Goal: Obtain resource: Obtain resource

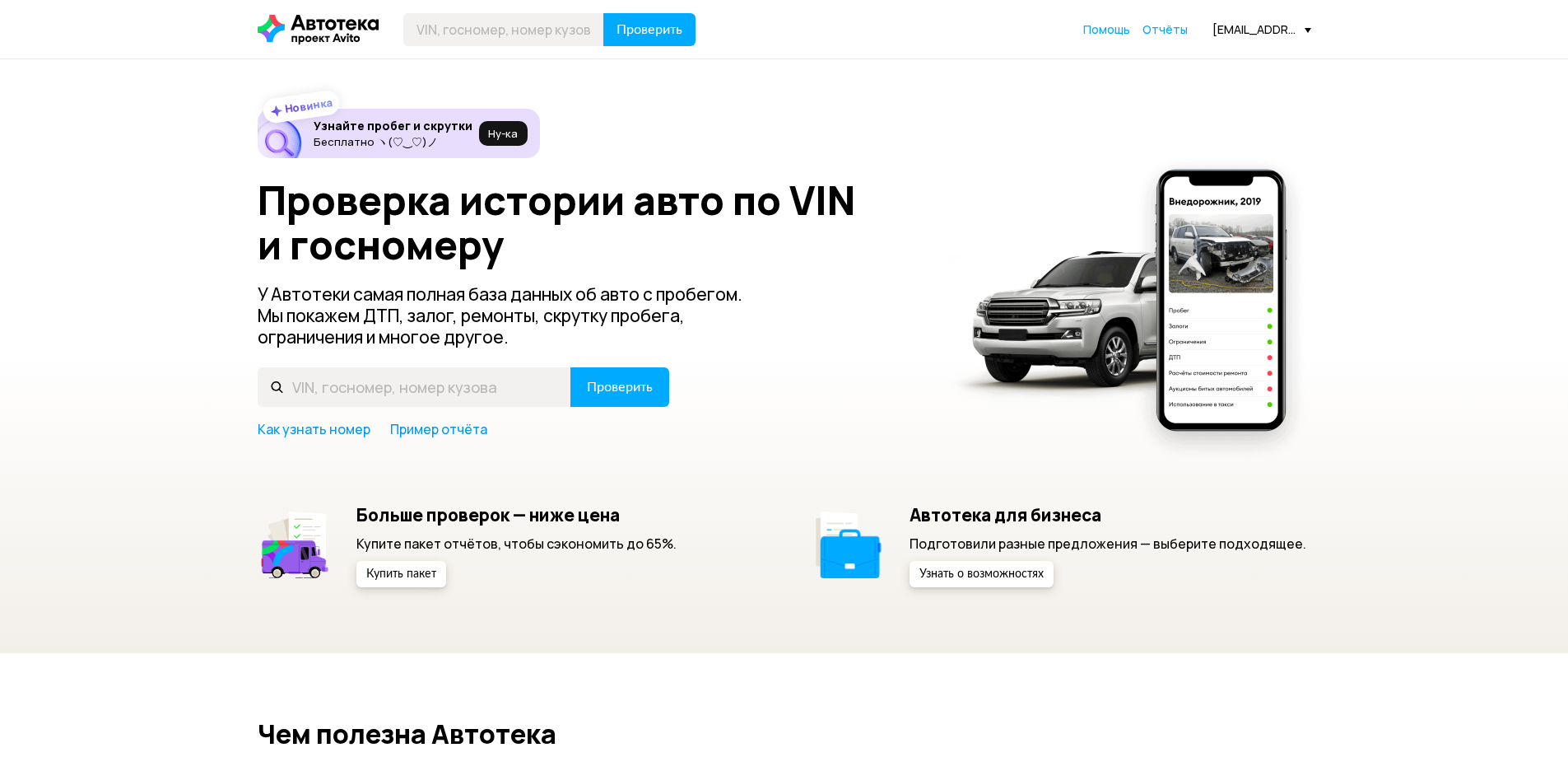
click at [533, 20] on input "text" at bounding box center [504, 30] width 201 height 33
type input "В369МС136"
click at [604, 13] on button "Проверить" at bounding box center [650, 30] width 92 height 33
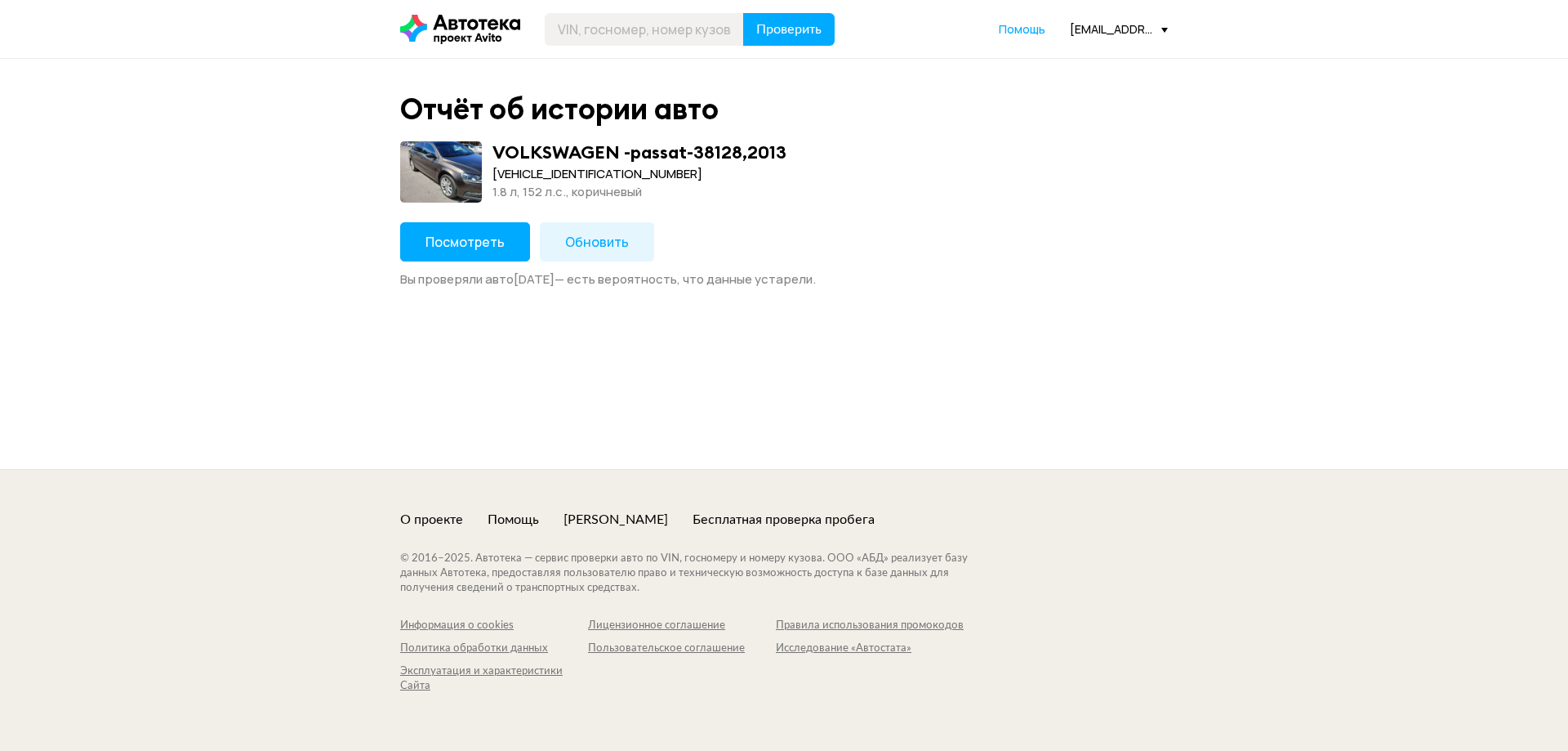
click at [604, 230] on button "Обновить" at bounding box center [597, 241] width 114 height 39
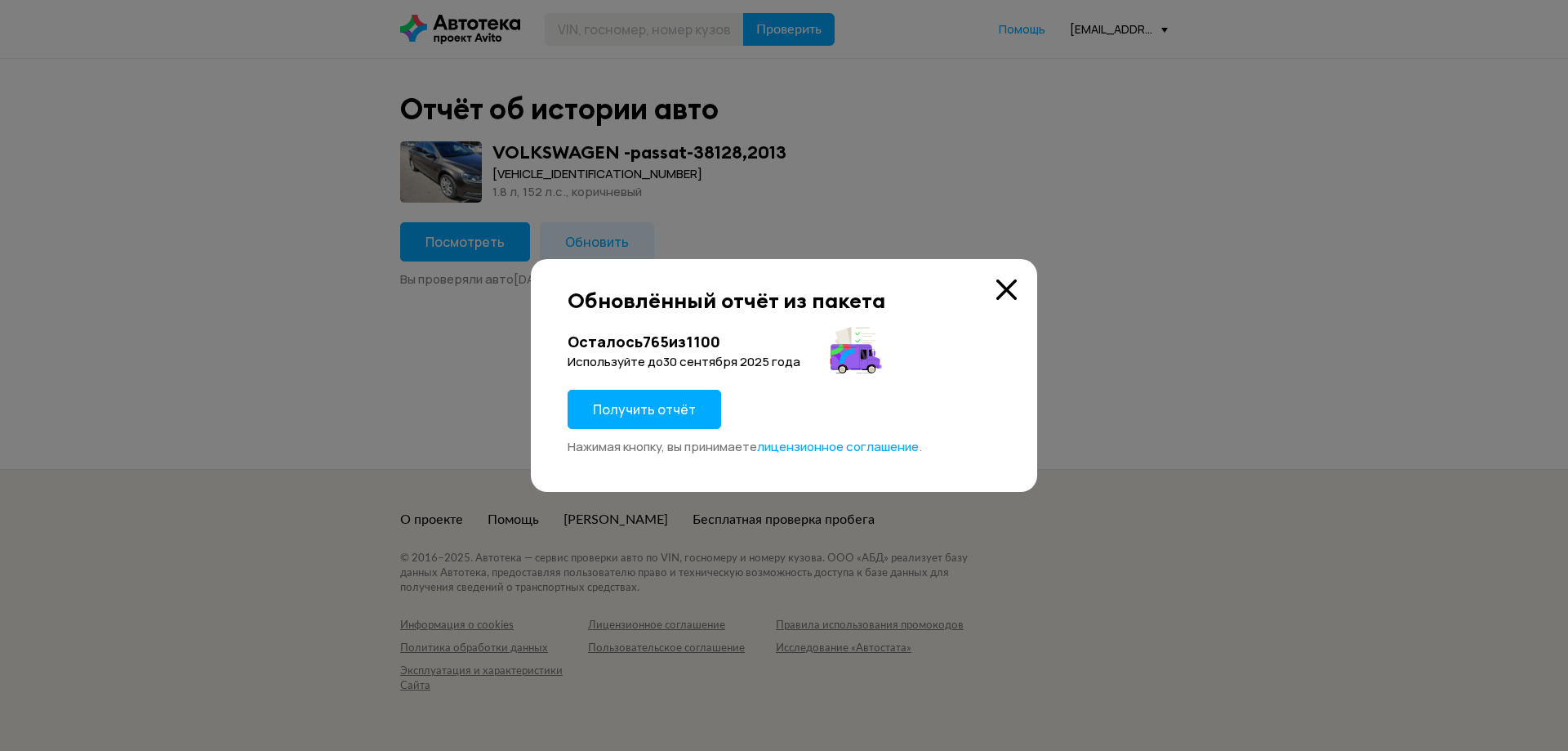
click at [663, 377] on div "Осталось 765 из 1100 Используйте до [DATE] Получить отчёт Нажимая кнопку, вы пр…" at bounding box center [784, 393] width 433 height 123
click at [666, 404] on span "Получить отчёт" at bounding box center [644, 409] width 103 height 18
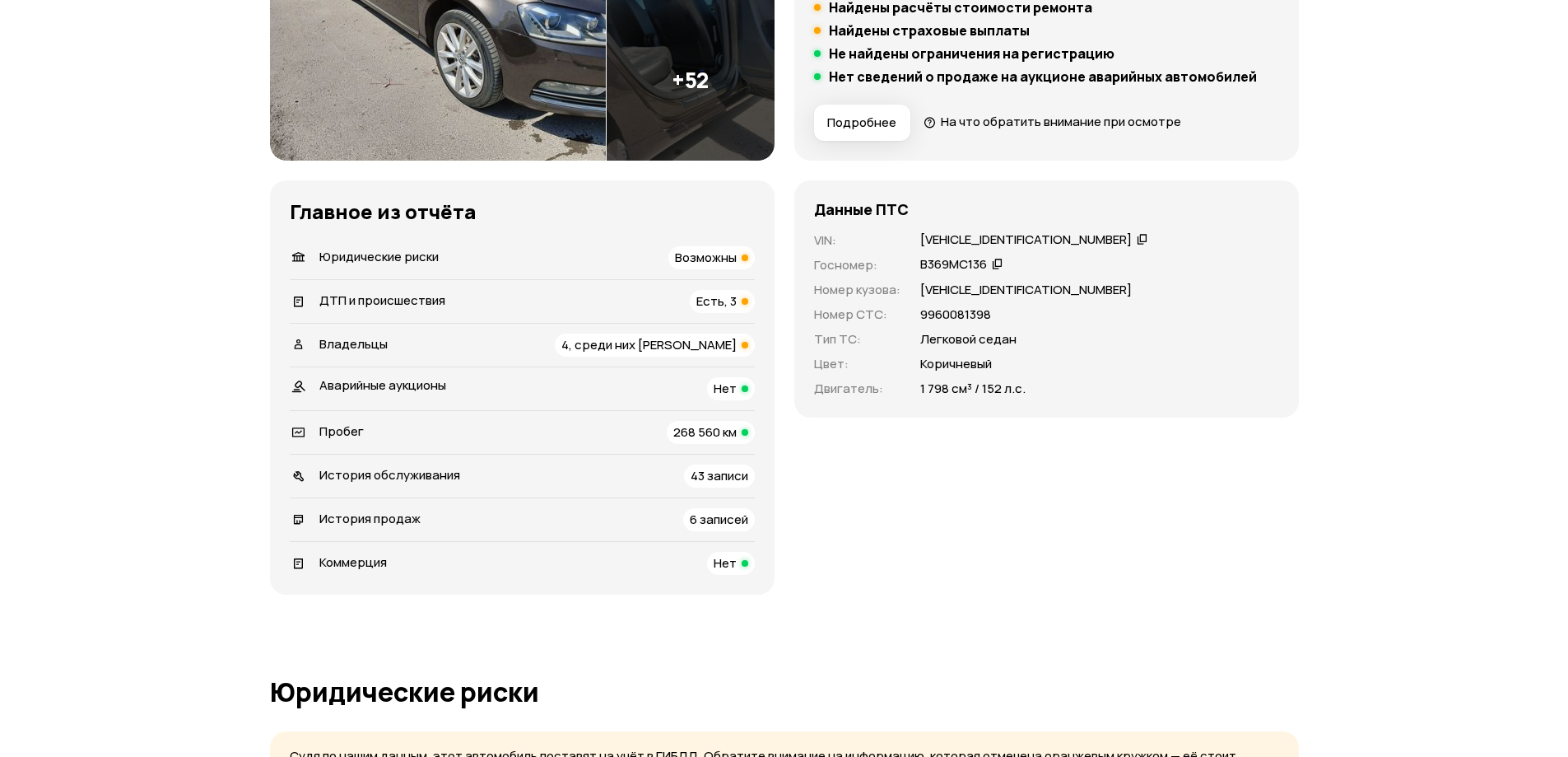
scroll to position [412, 0]
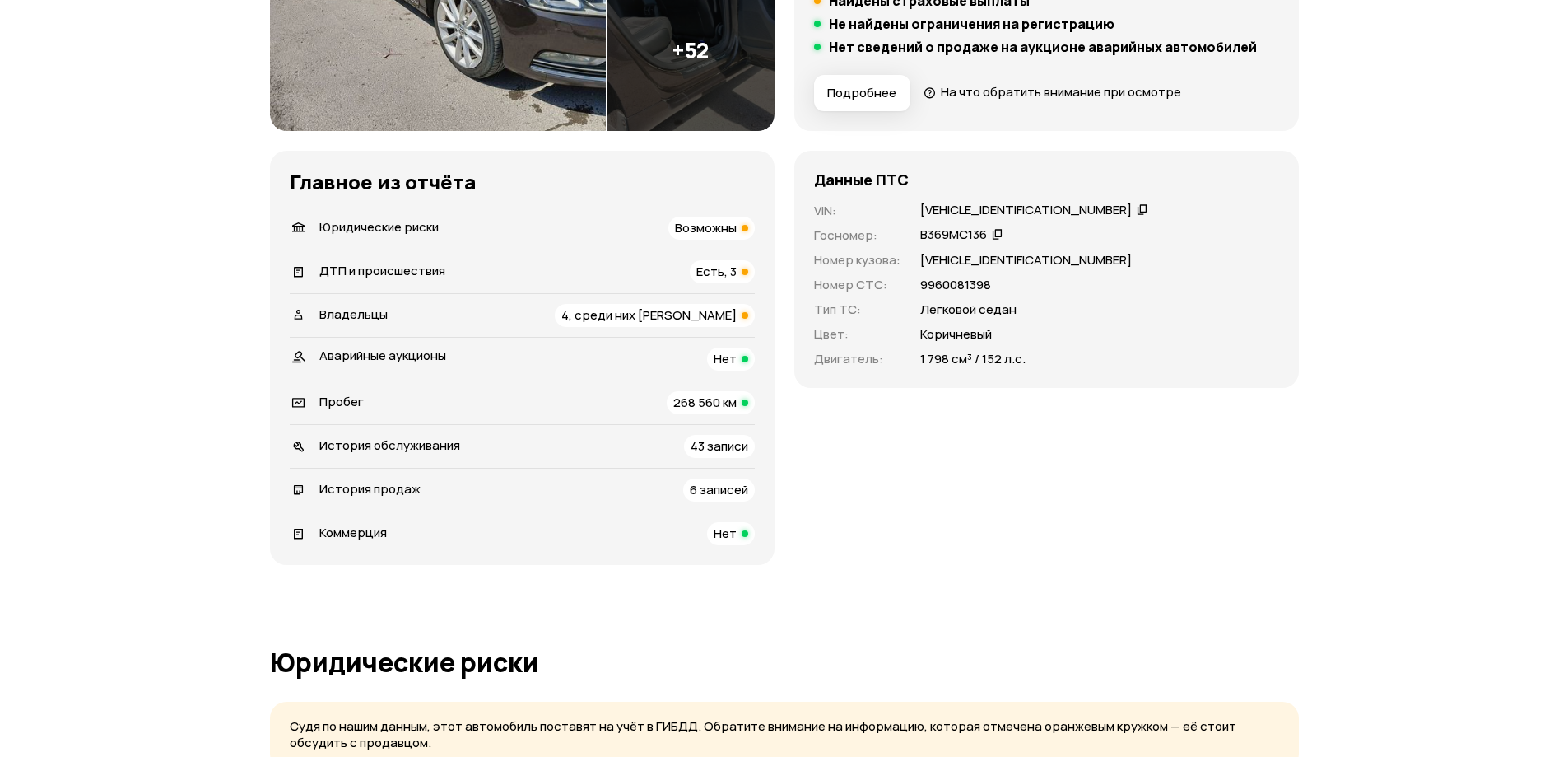
click at [730, 275] on span "Есть, 3" at bounding box center [717, 272] width 40 height 17
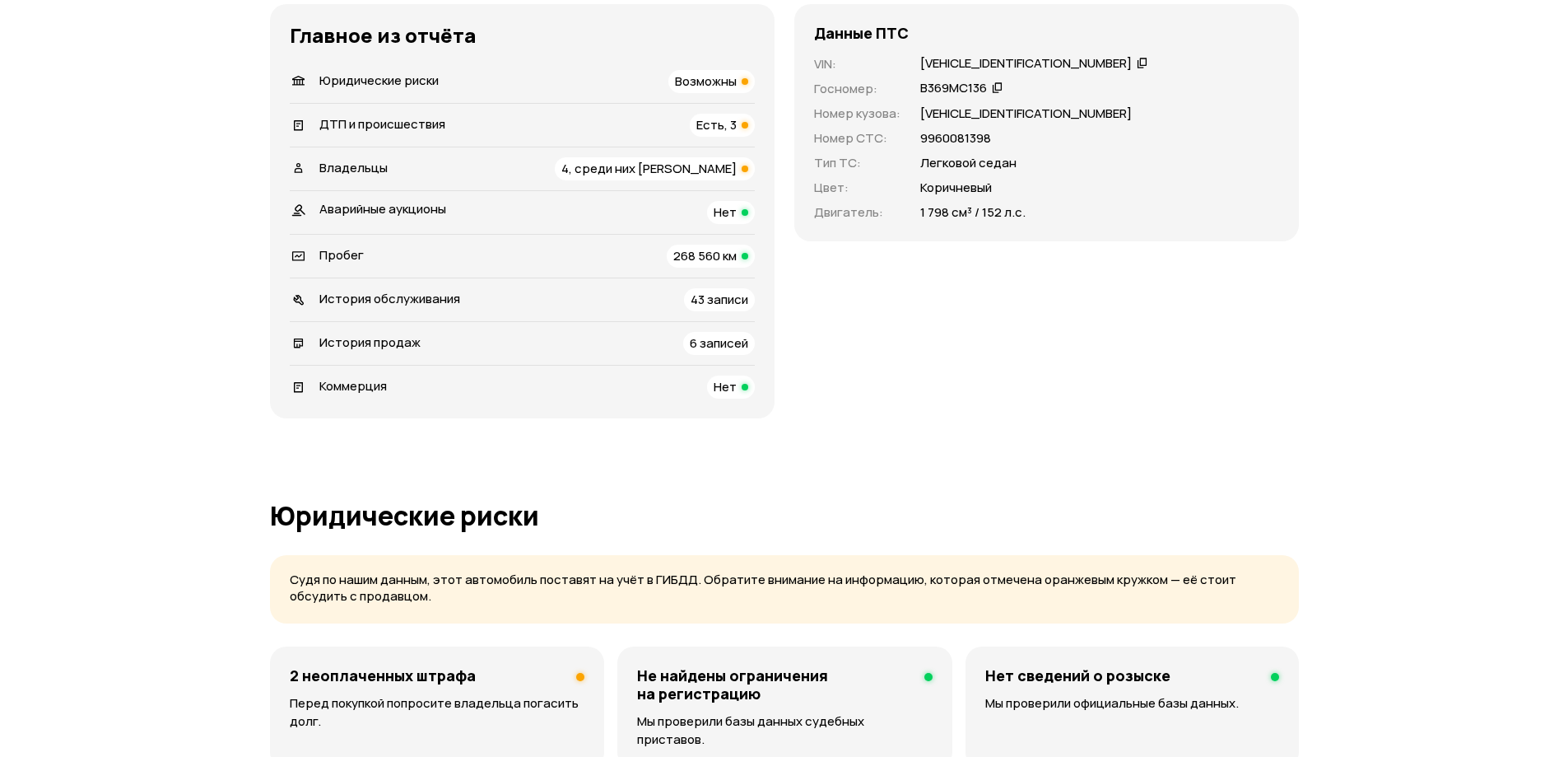
scroll to position [470, 0]
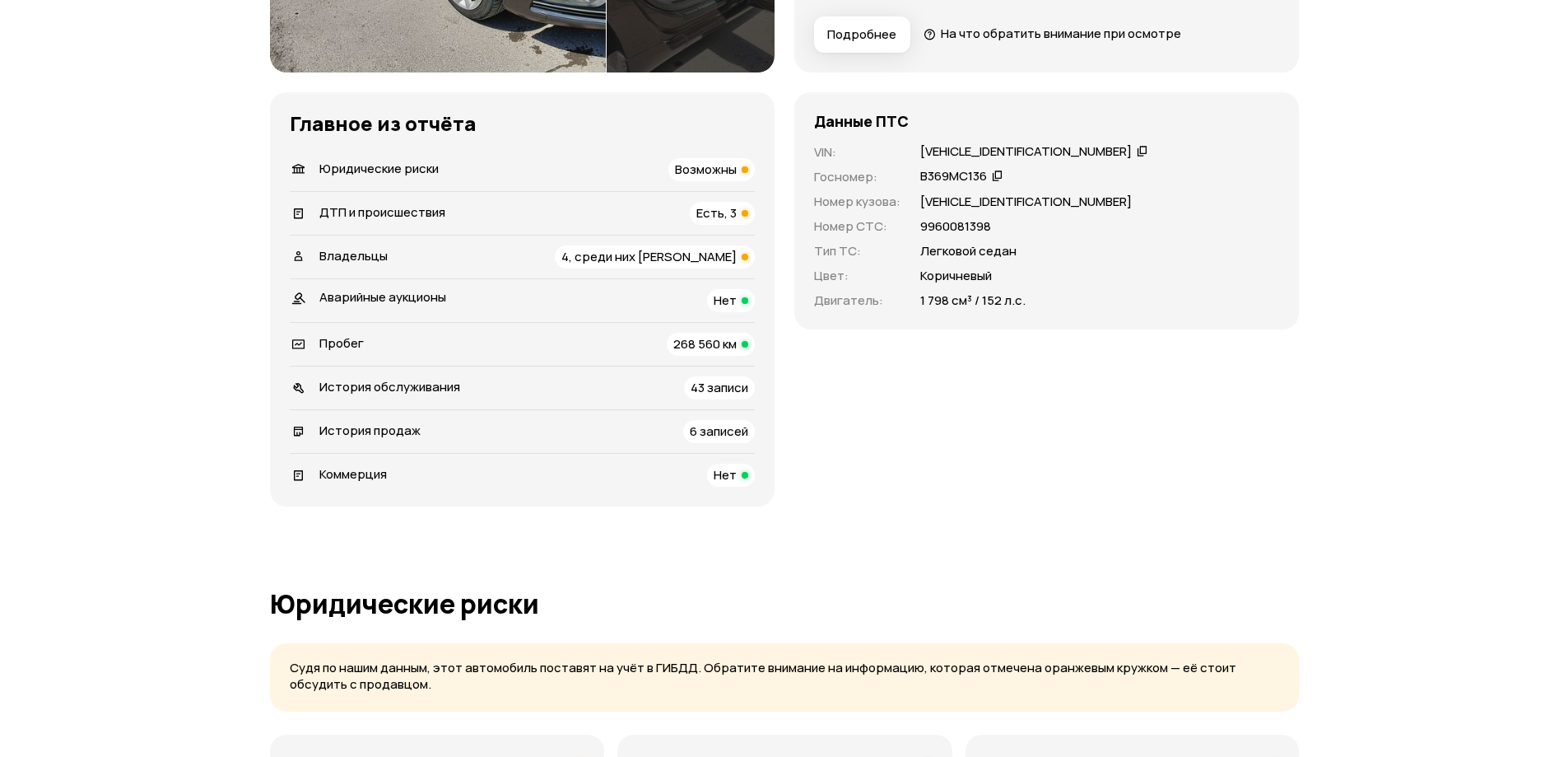
click at [706, 155] on li "Юридические риски Возможны" at bounding box center [522, 169] width 465 height 43
click at [706, 159] on div "Возможны" at bounding box center [712, 169] width 86 height 23
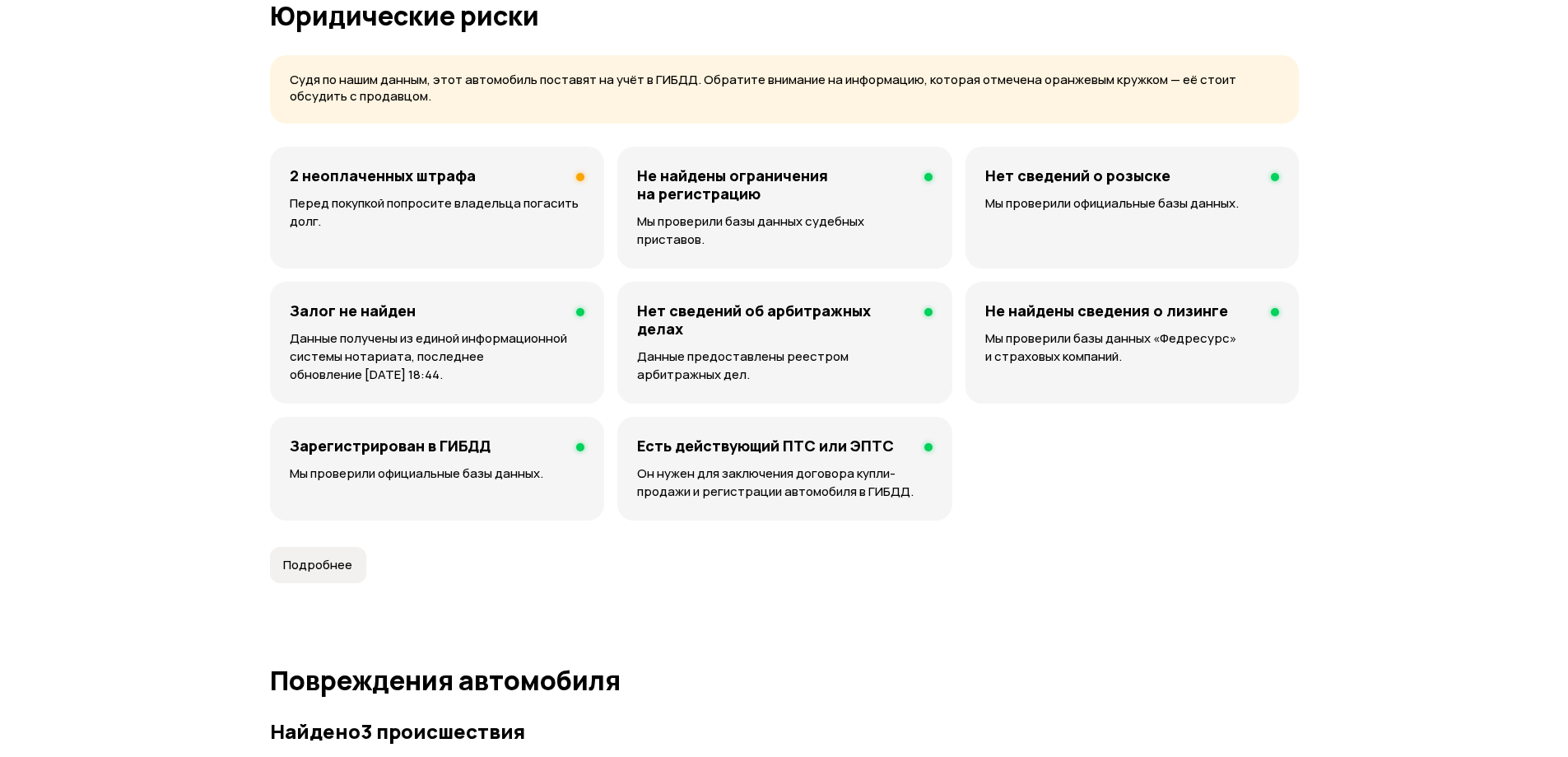
scroll to position [1059, 0]
click at [578, 204] on p "Перед покупкой попросите владельца погасить долг." at bounding box center [437, 212] width 295 height 36
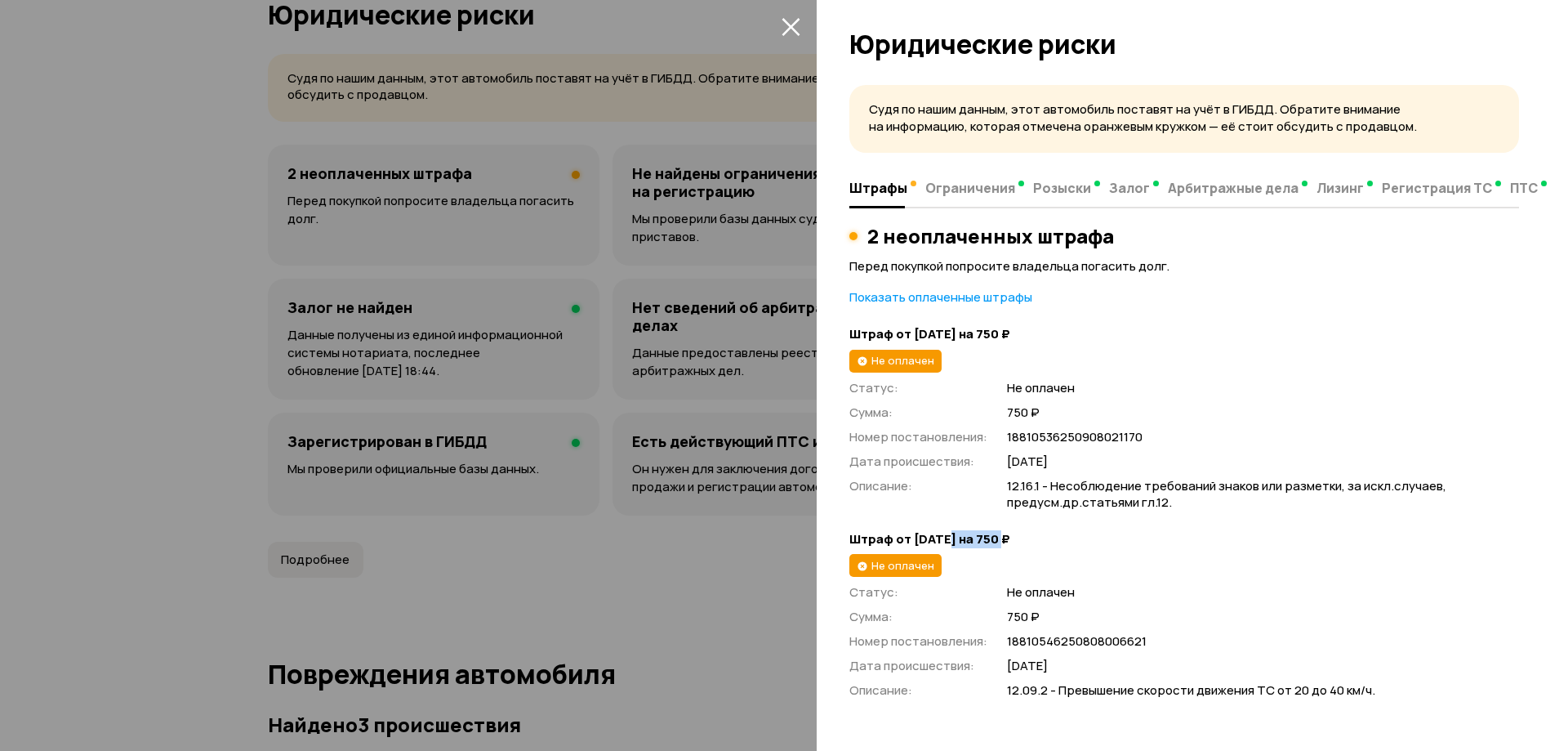
drag, startPoint x: 943, startPoint y: 538, endPoint x: 1000, endPoint y: 542, distance: 57.1
click at [1000, 542] on strong "Штраф от 8 августа 2025 года на 750 ₽" at bounding box center [1185, 539] width 670 height 17
click at [999, 543] on strong "Штраф от 8 августа 2025 года на 750 ₽" at bounding box center [1185, 539] width 670 height 17
click at [781, 621] on div at bounding box center [784, 375] width 1568 height 751
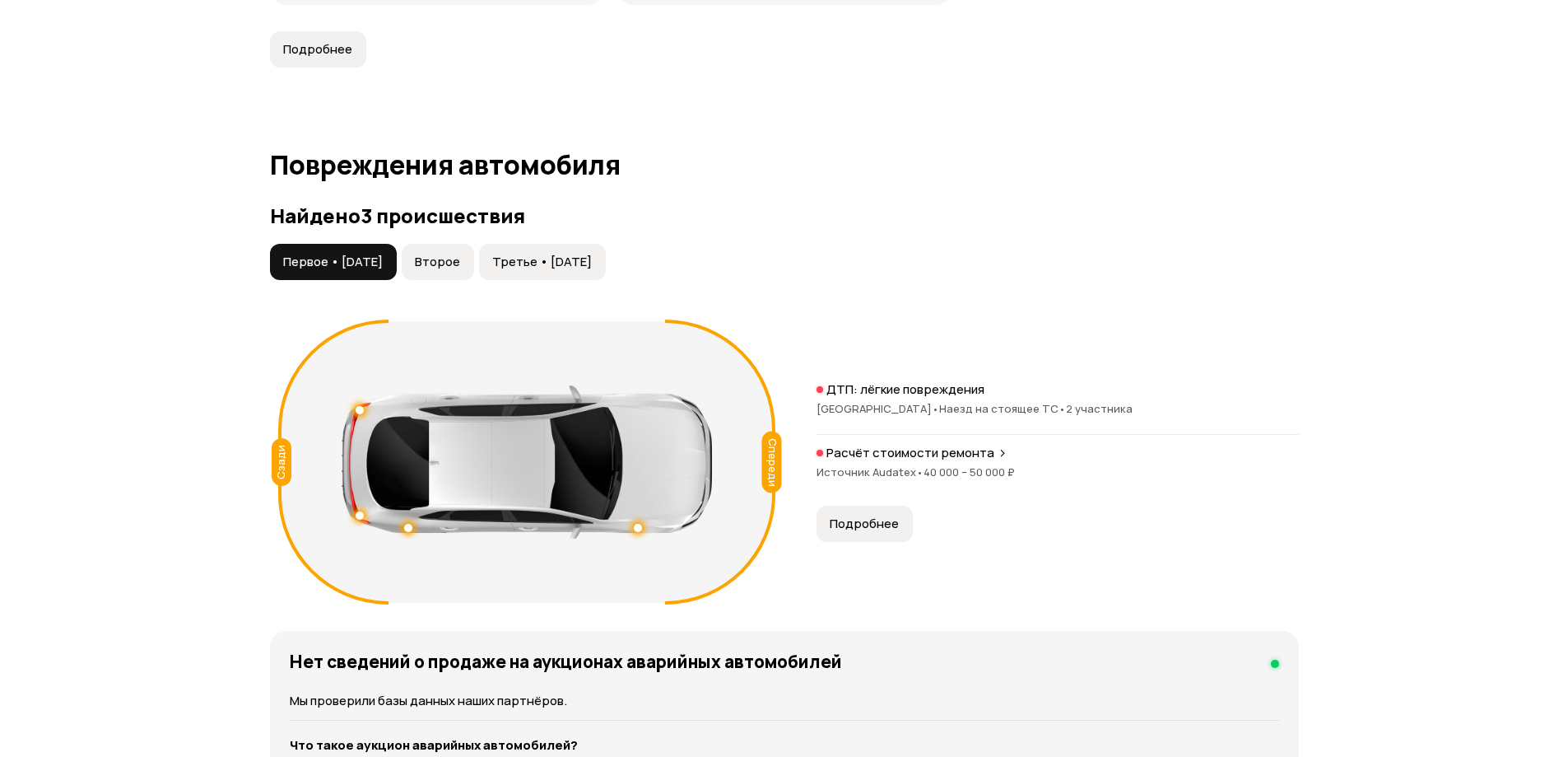
scroll to position [1553, 0]
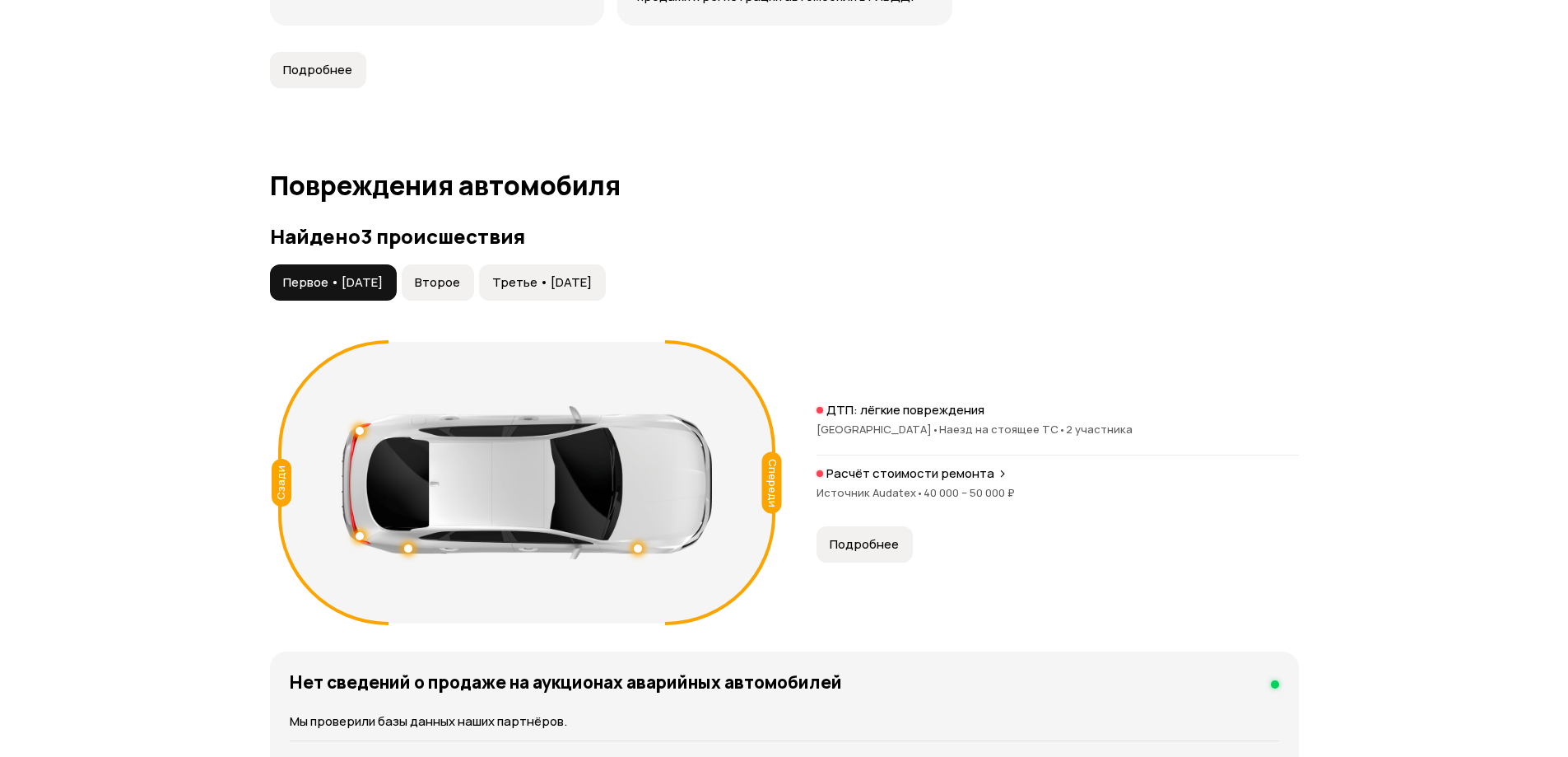
click at [475, 265] on button "Второе" at bounding box center [438, 282] width 73 height 36
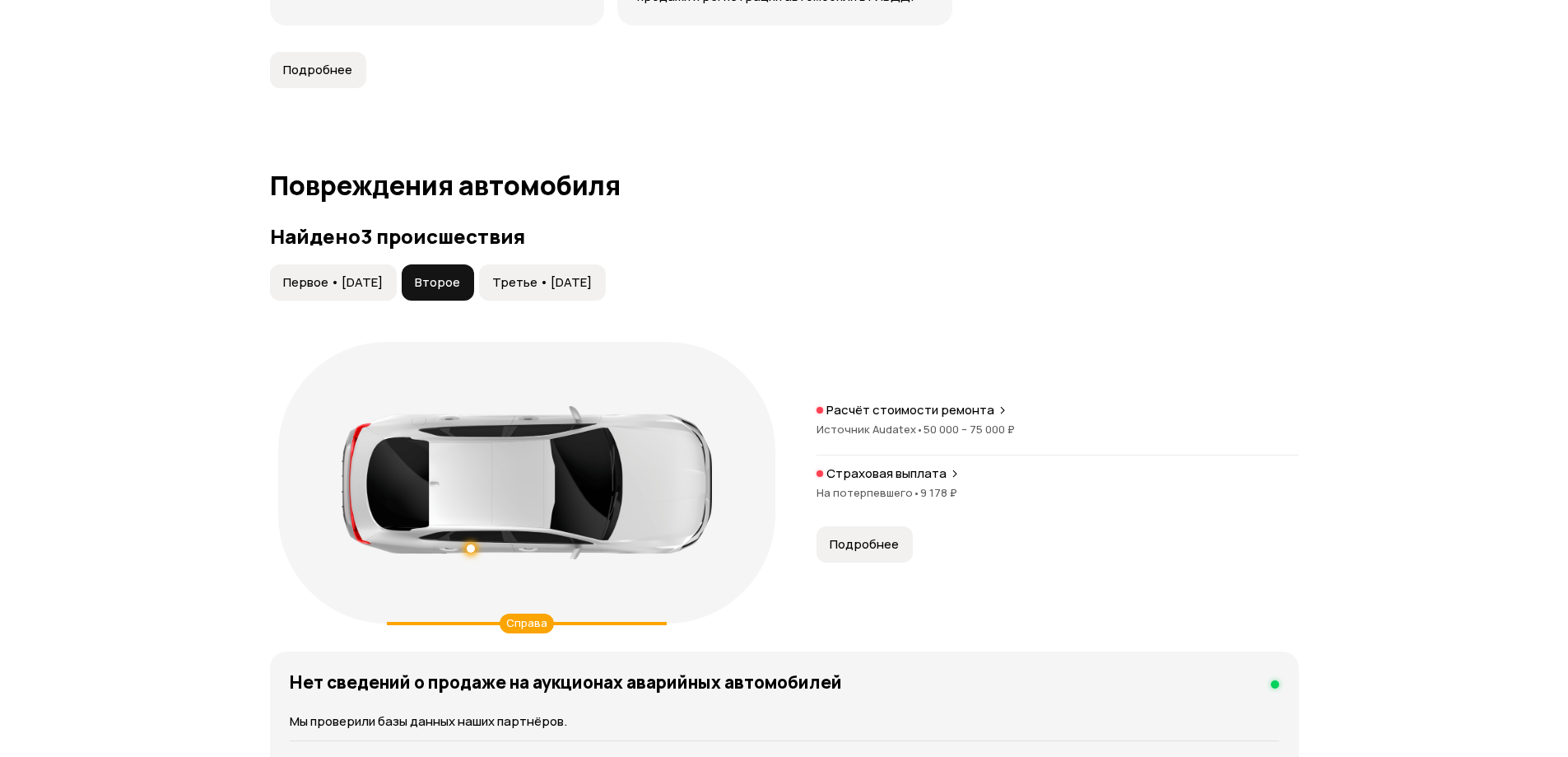
click at [538, 275] on span "Третье • 28 авг 2023" at bounding box center [542, 282] width 99 height 16
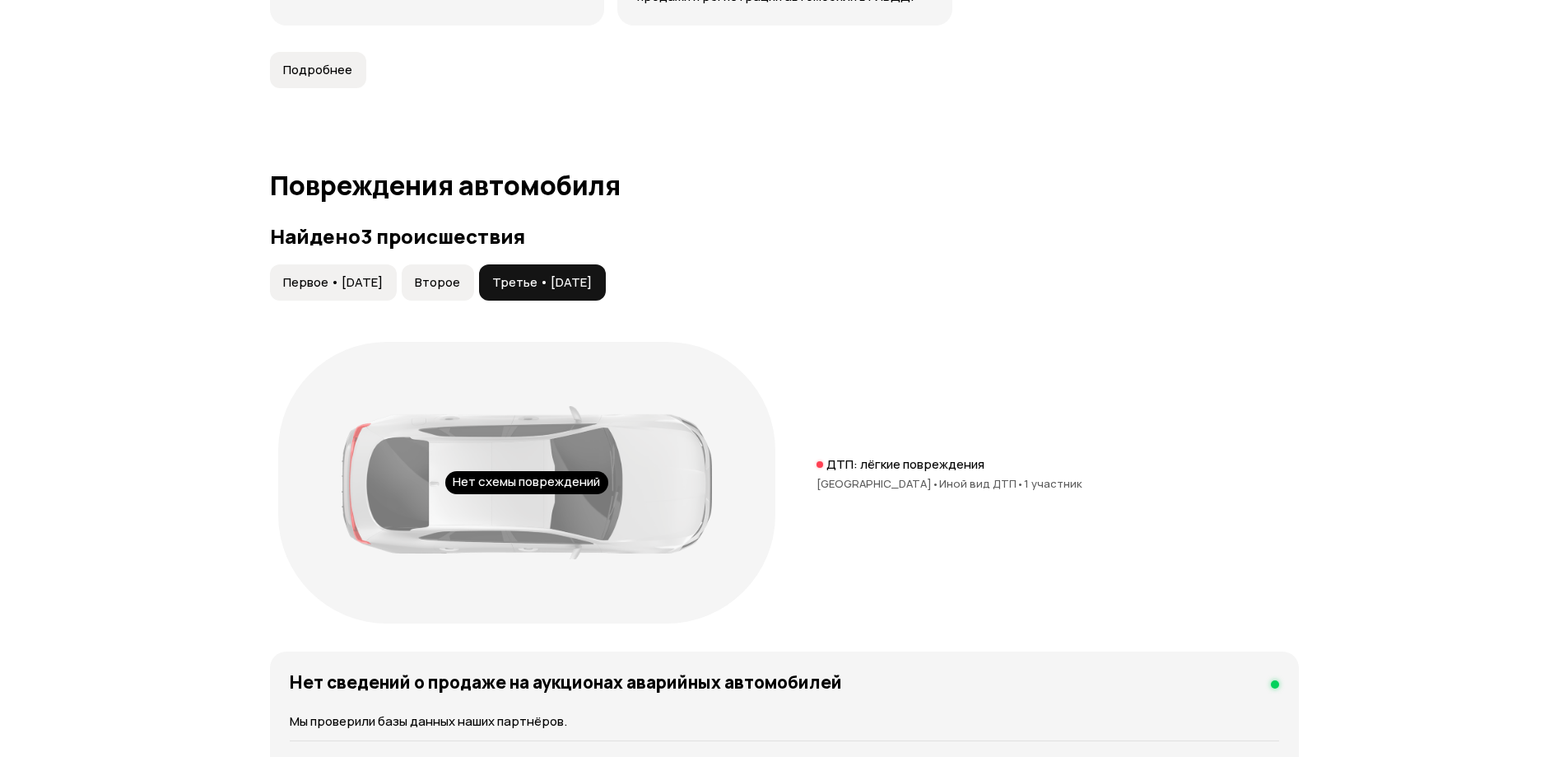
click at [435, 269] on button "Второе" at bounding box center [438, 282] width 73 height 36
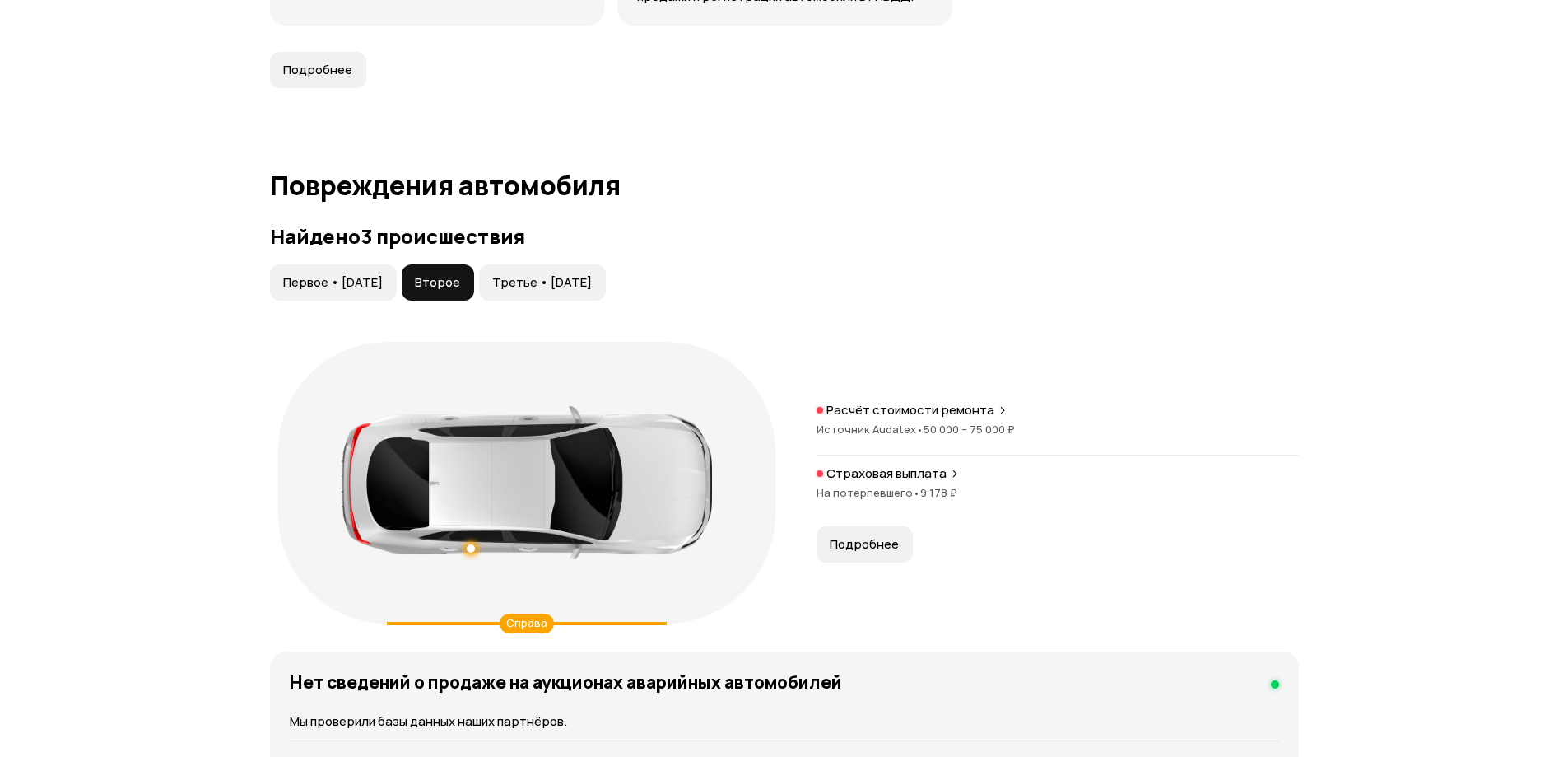
click at [378, 275] on span "Первое • 27 апр 2016" at bounding box center [333, 282] width 99 height 16
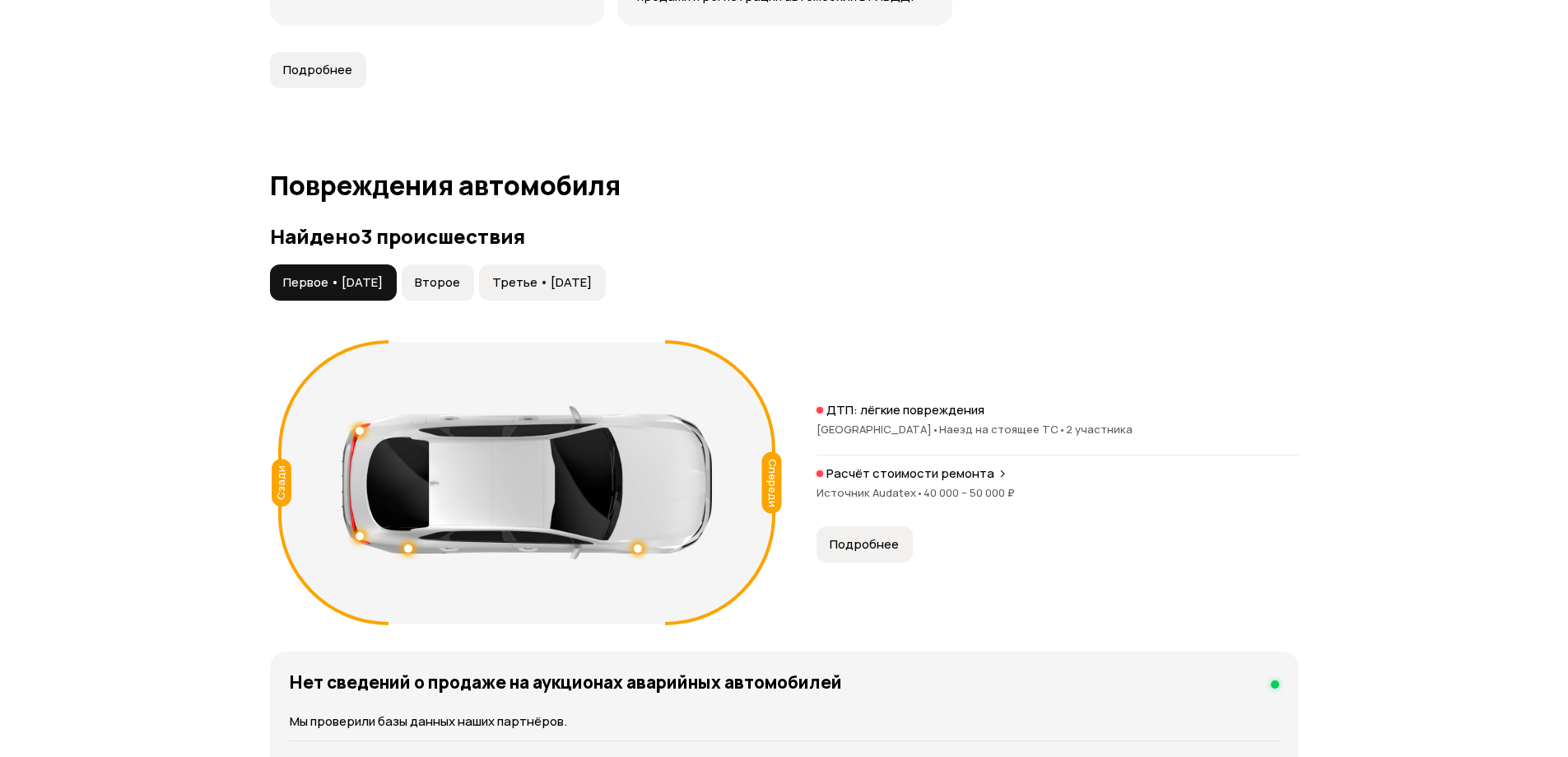
click at [538, 275] on span "Третье • 28 авг 2023" at bounding box center [542, 282] width 99 height 16
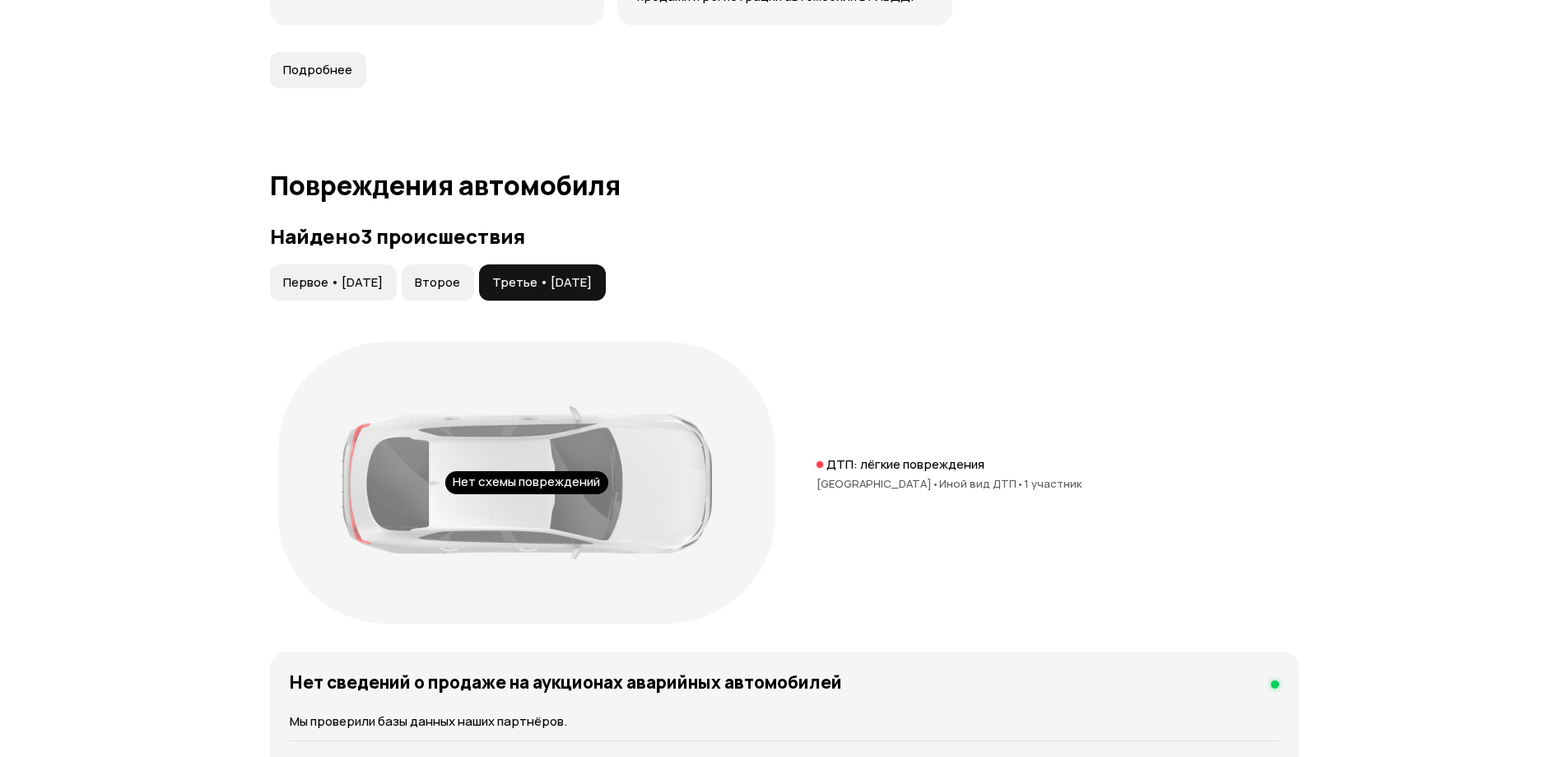
click at [460, 275] on span "Второе" at bounding box center [437, 282] width 45 height 16
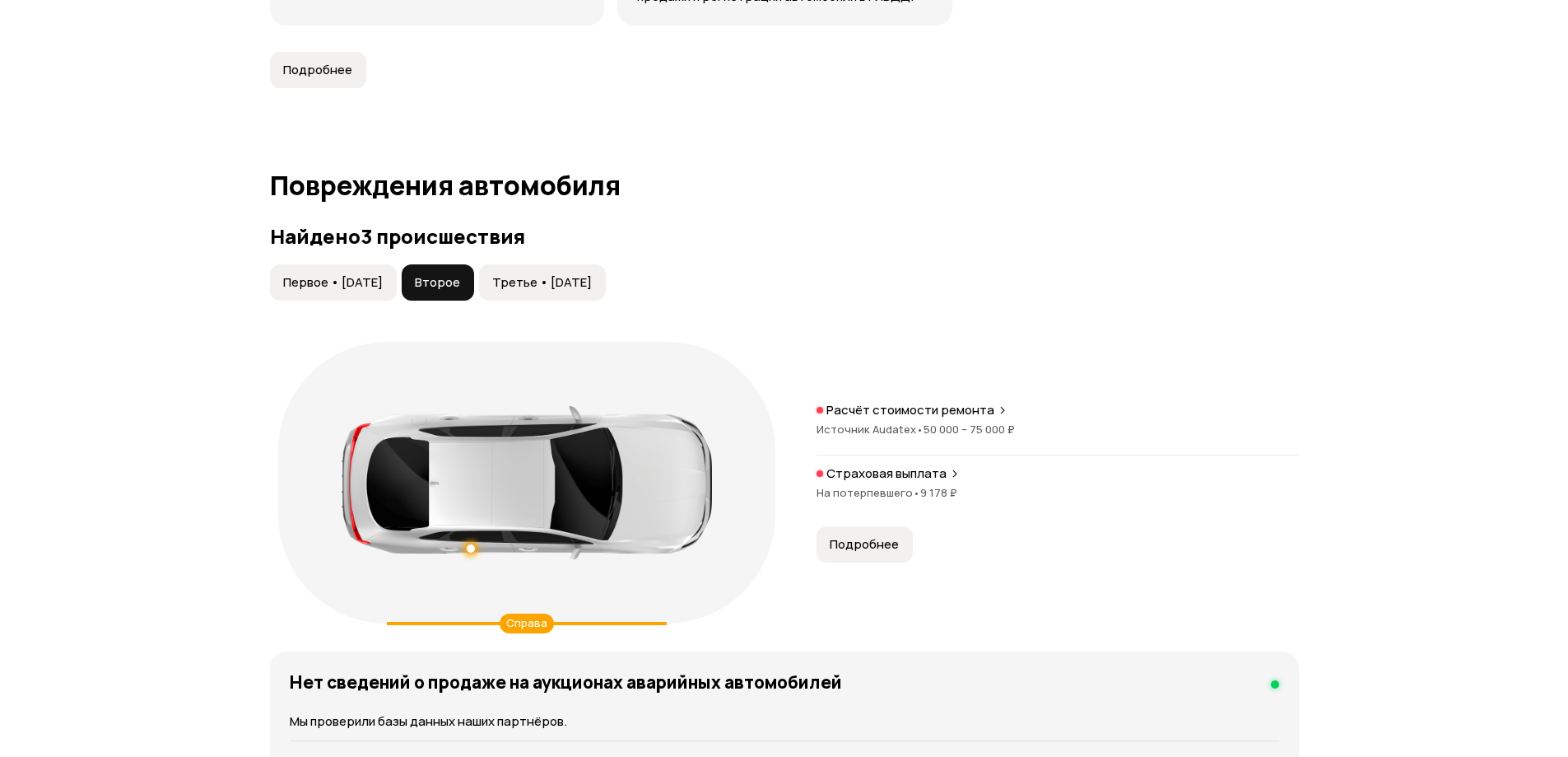
click at [383, 275] on span "Первое • 27 апр 2016" at bounding box center [333, 282] width 99 height 16
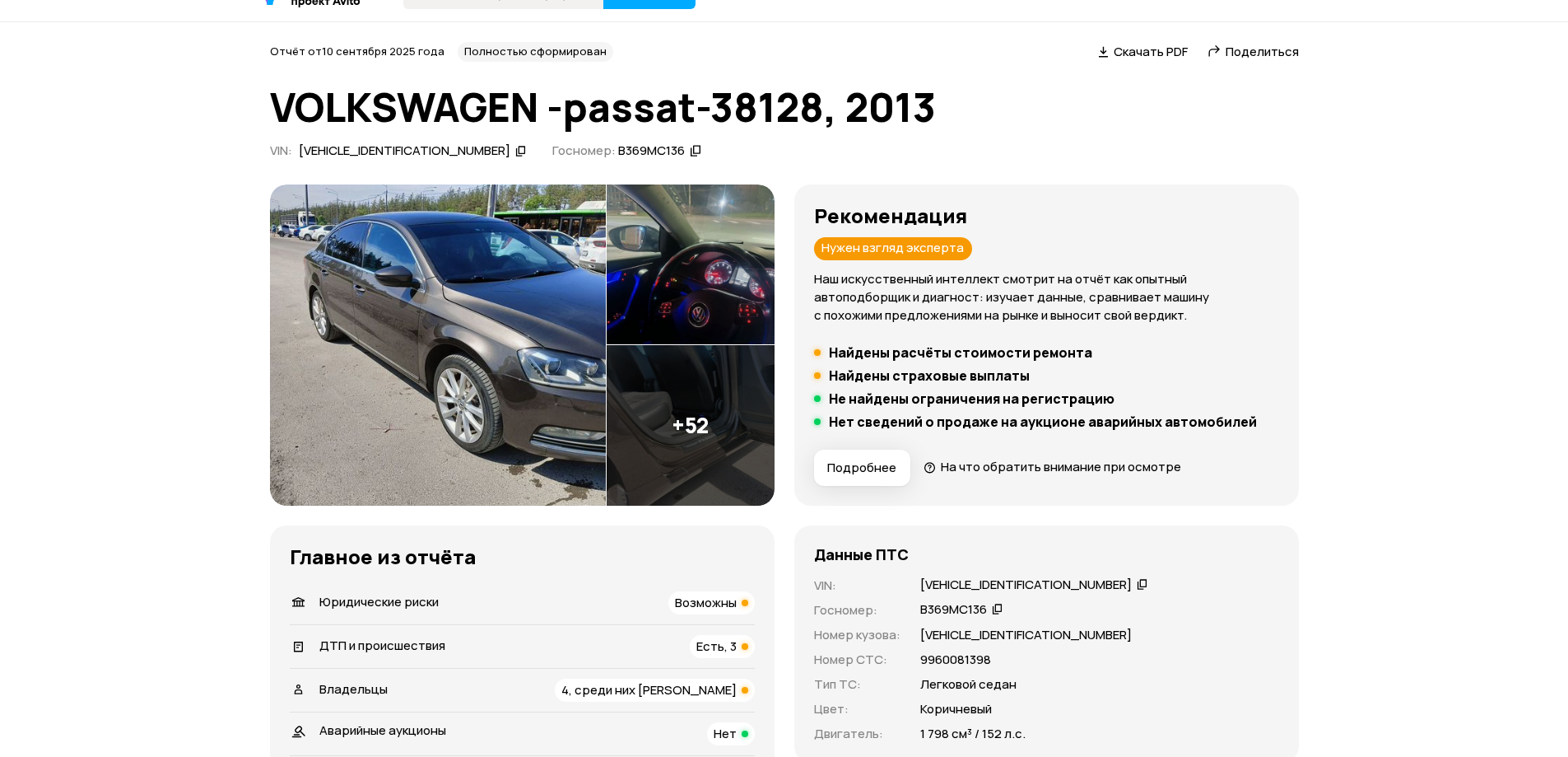
scroll to position [0, 0]
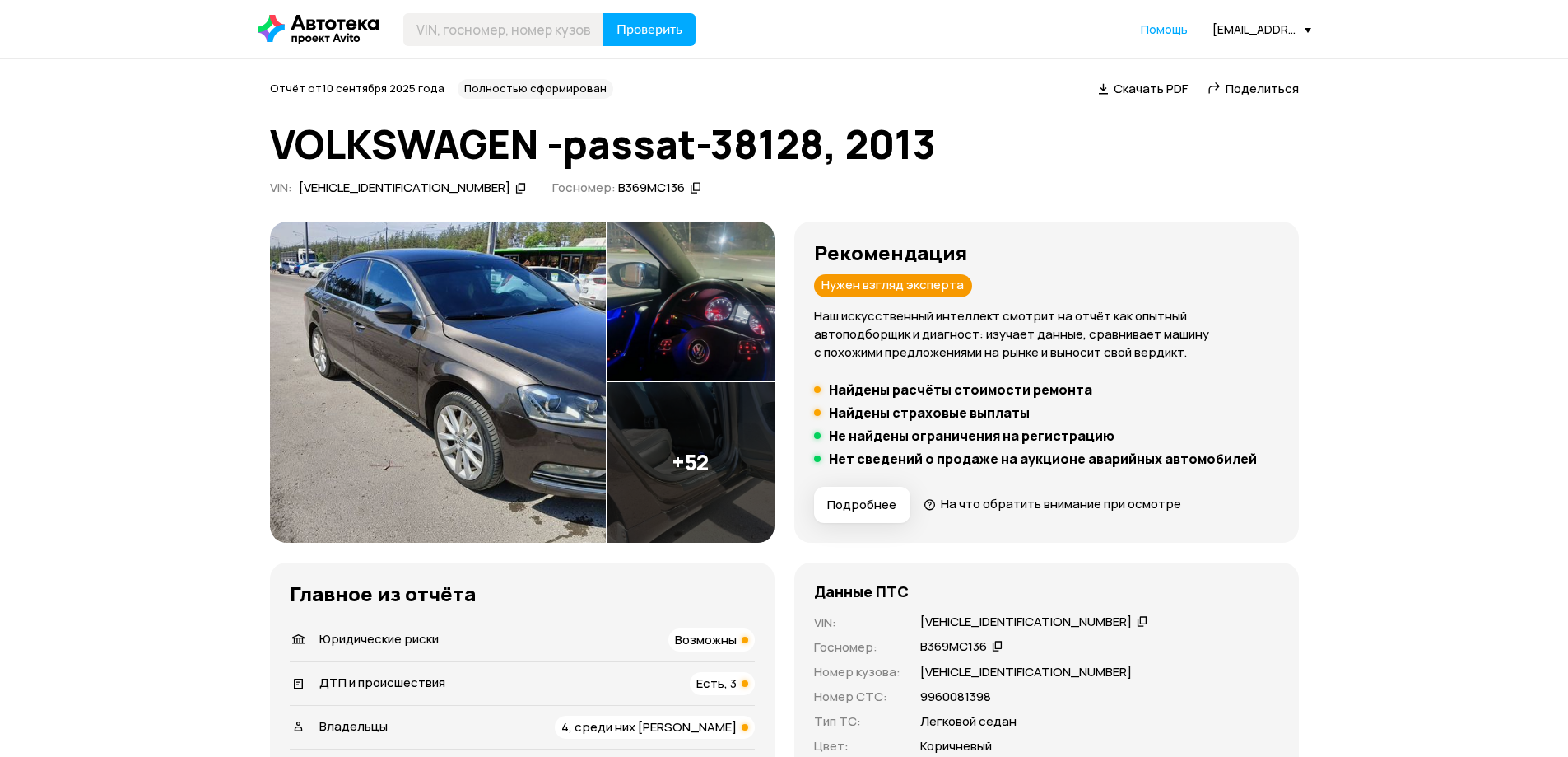
click at [452, 175] on div "Отчёт от 10 сентября 2025 года Полностью сформирован   Скачать PDF   Поделиться…" at bounding box center [784, 141] width 1029 height 122
click at [516, 180] on icon at bounding box center [521, 188] width 11 height 16
click at [1153, 89] on span "Скачать PDF" at bounding box center [1150, 88] width 74 height 17
click at [618, 192] on div "В369МС136" at bounding box center [651, 189] width 67 height 17
click at [516, 191] on icon at bounding box center [521, 188] width 11 height 16
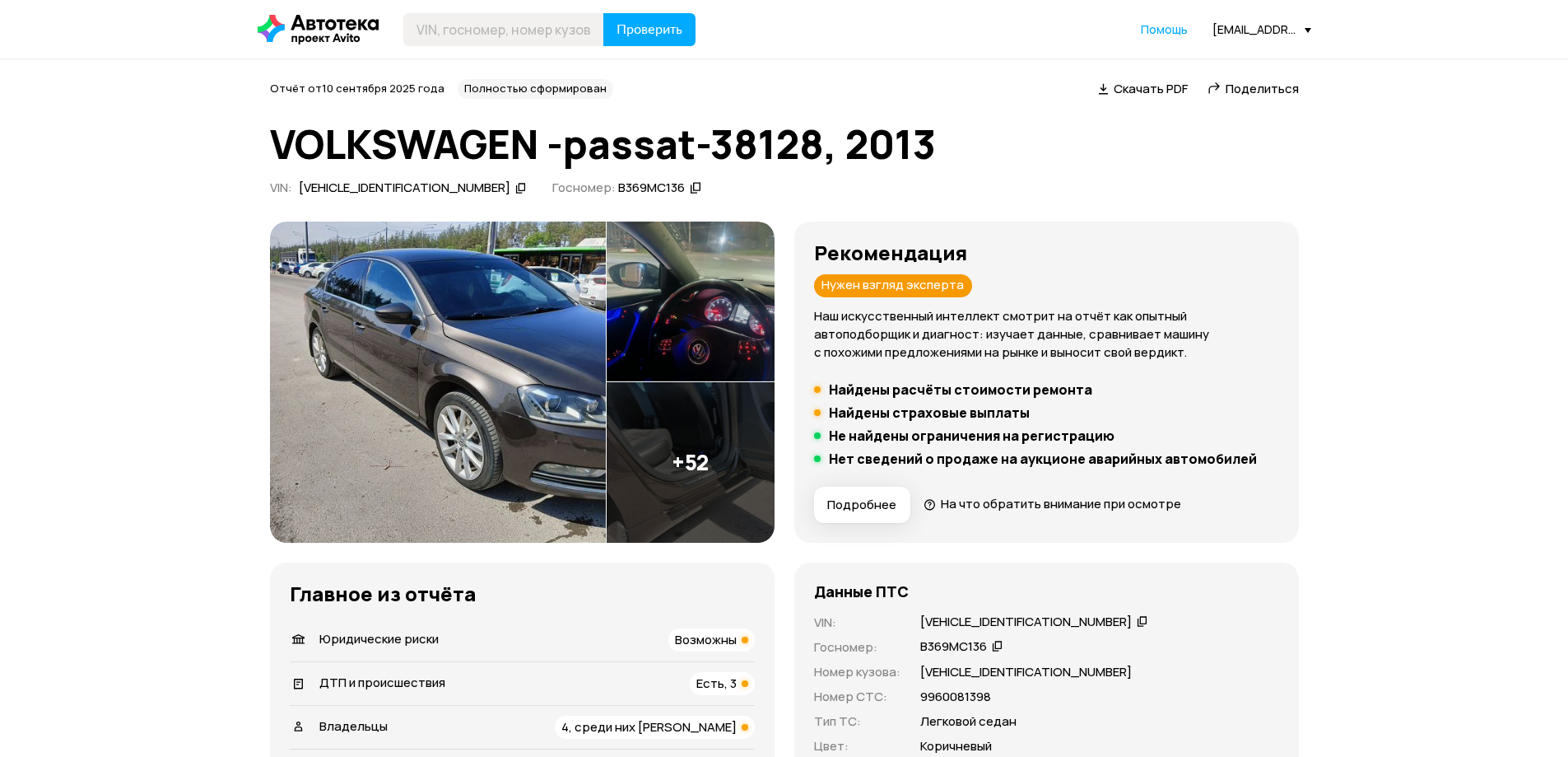
click at [737, 316] on img at bounding box center [691, 302] width 168 height 161
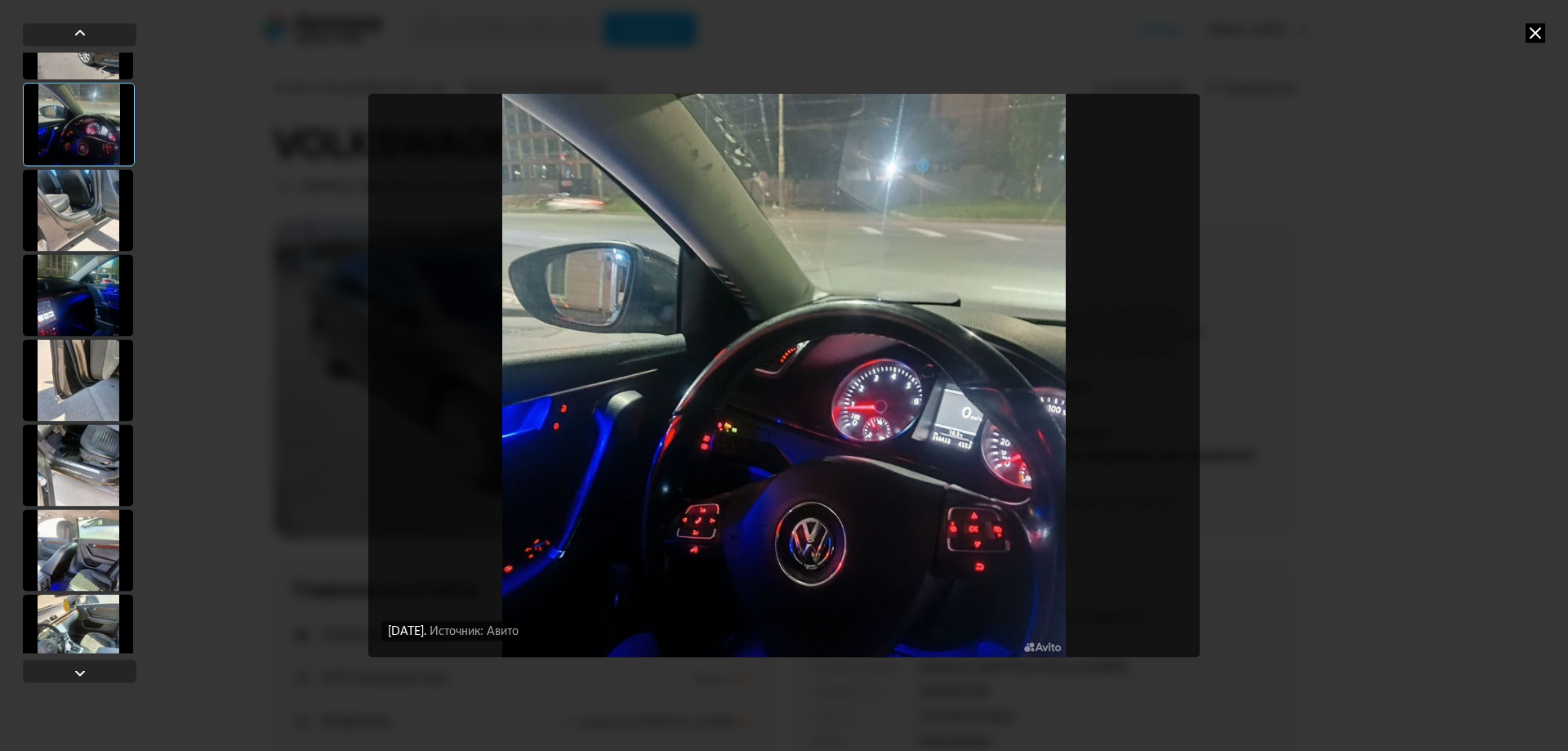
scroll to position [82, 0]
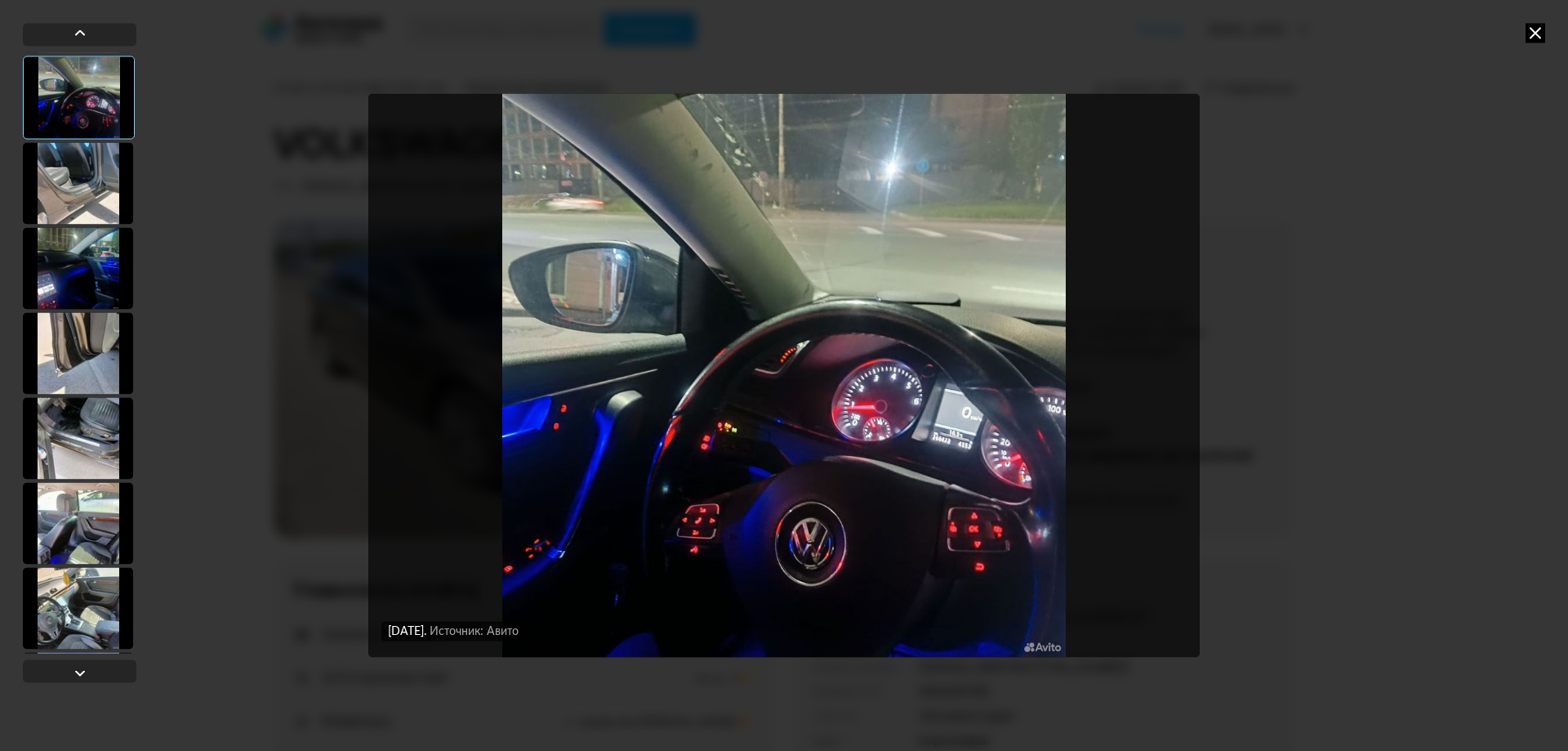
click at [70, 291] on div at bounding box center [78, 268] width 110 height 82
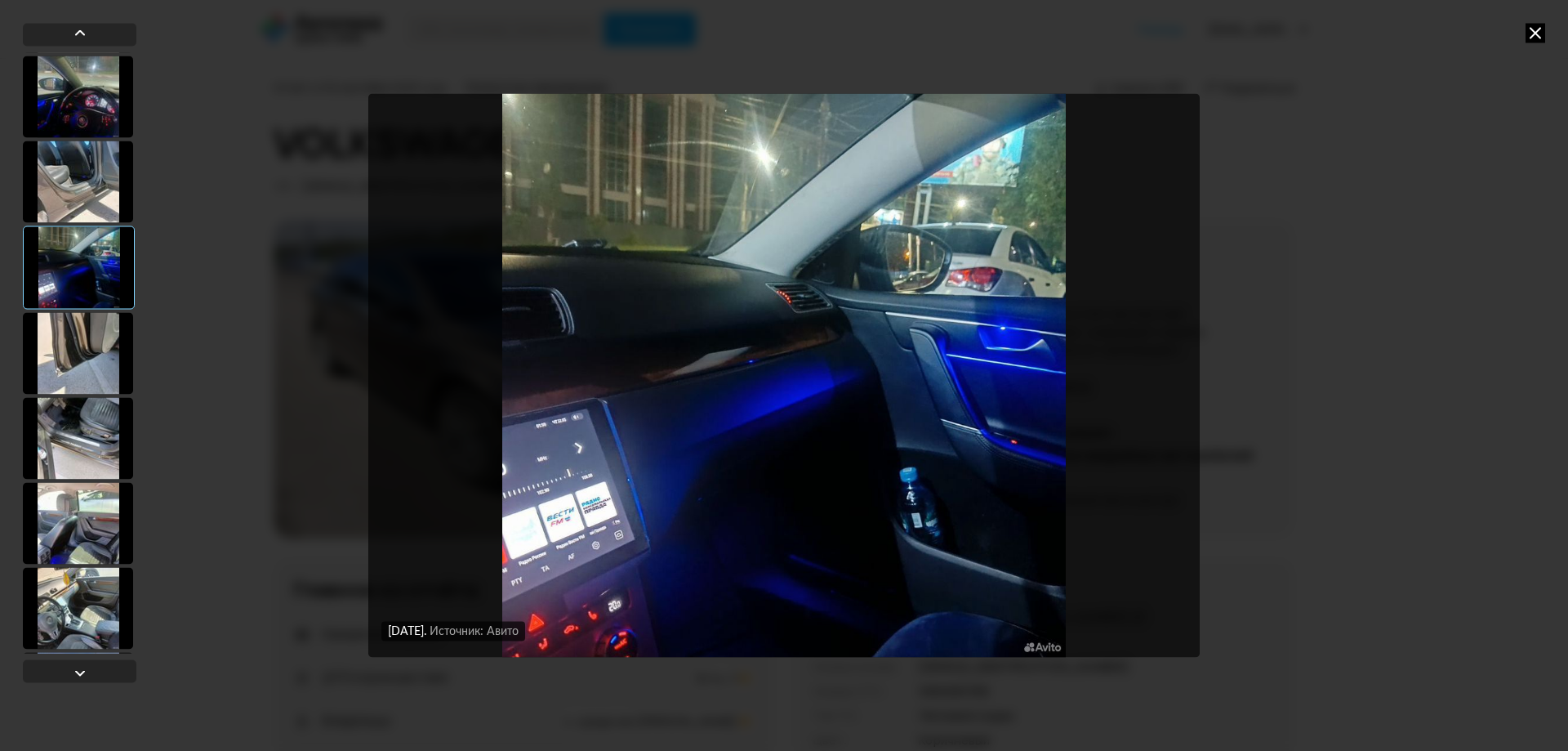
click at [71, 353] on div at bounding box center [78, 353] width 110 height 82
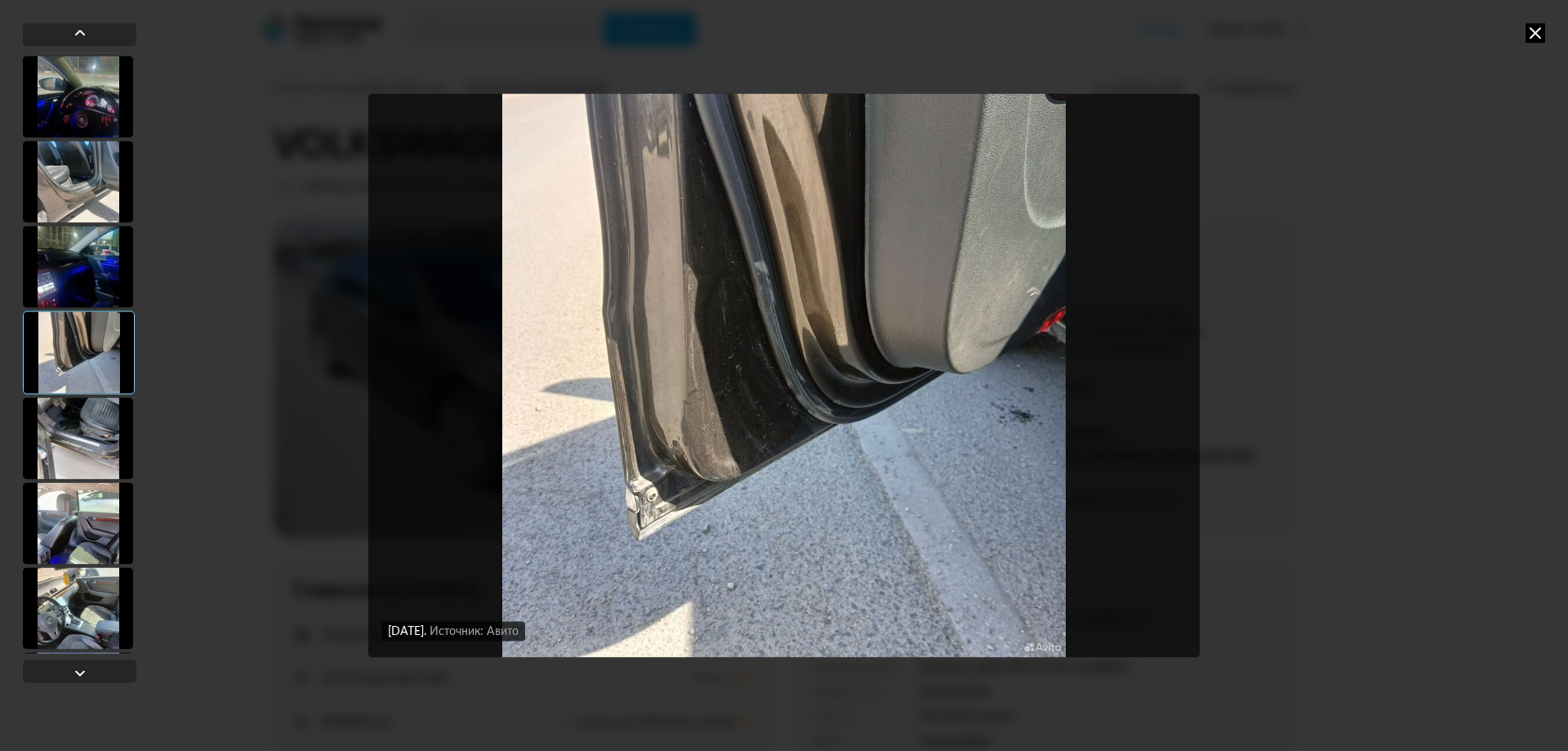
click at [72, 425] on div at bounding box center [78, 438] width 110 height 82
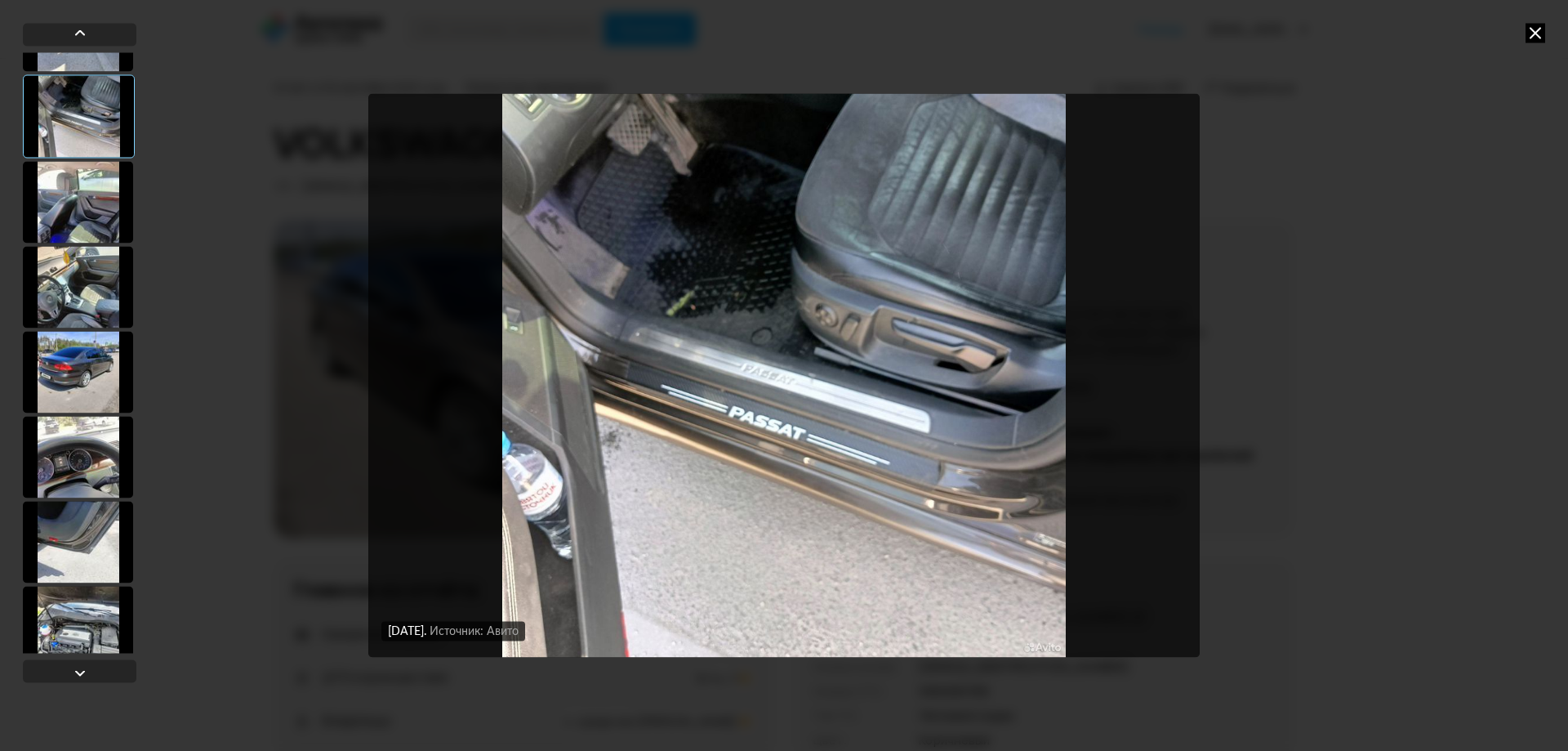
scroll to position [408, 0]
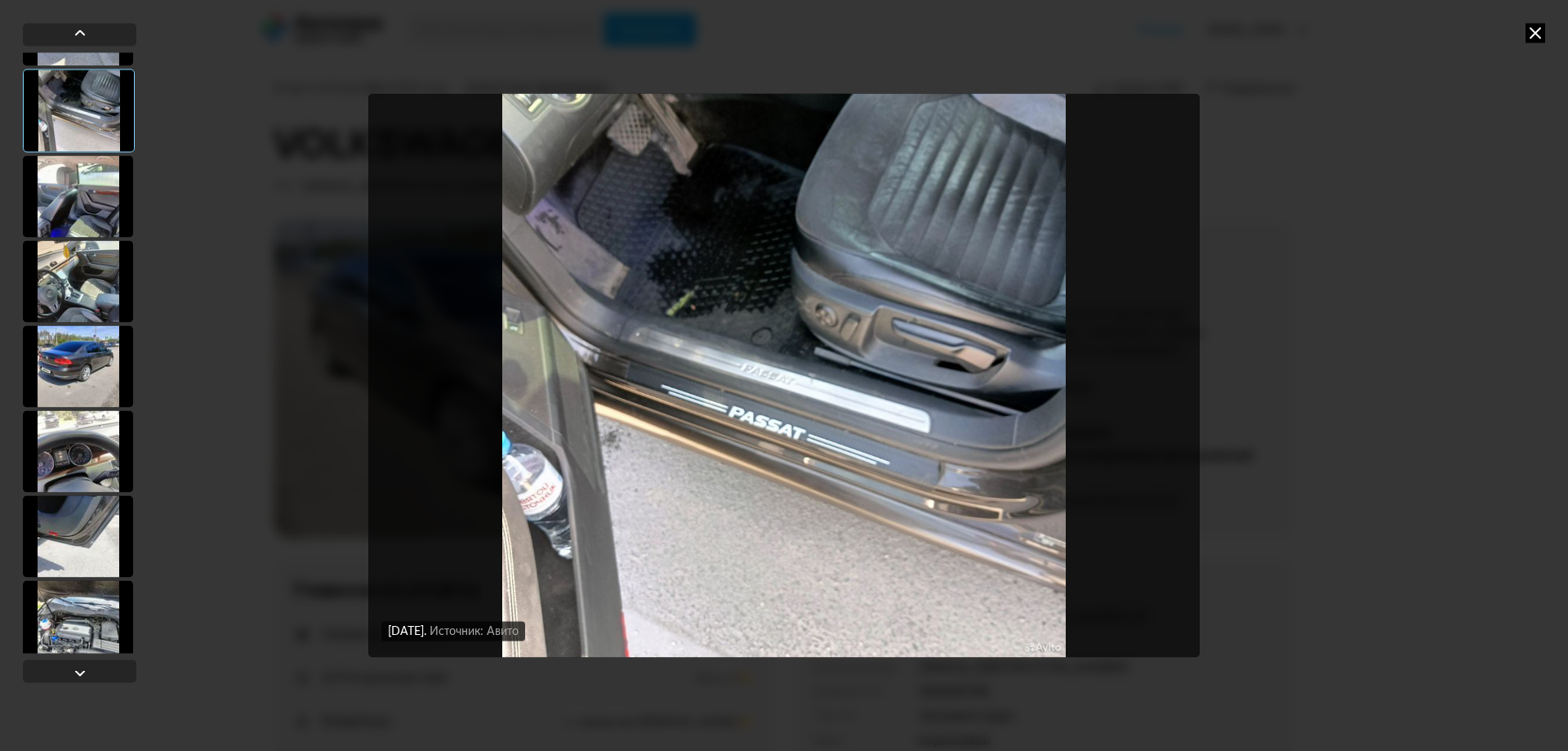
click at [78, 398] on div at bounding box center [78, 366] width 110 height 82
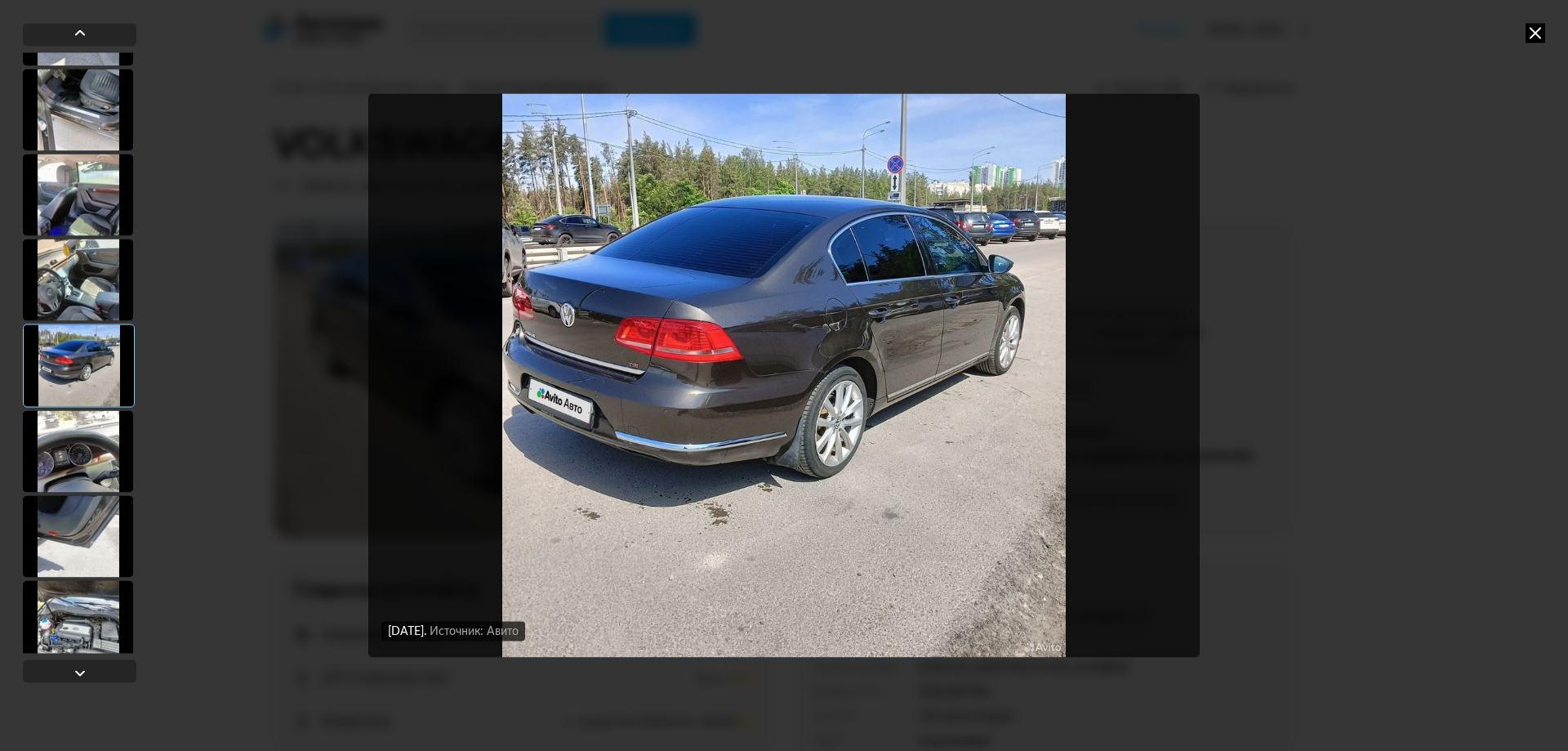
click at [71, 448] on div at bounding box center [78, 451] width 110 height 82
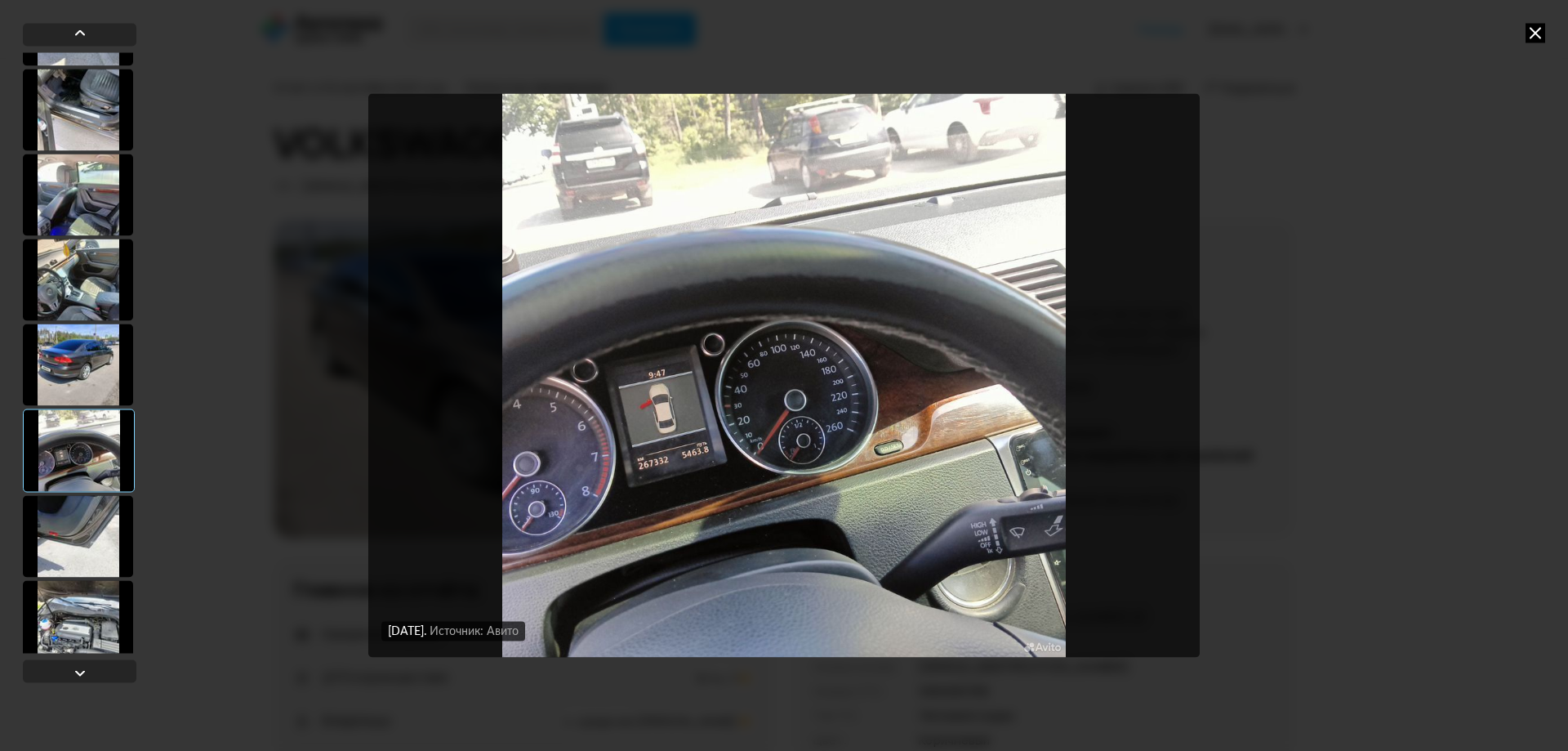
click at [70, 513] on div at bounding box center [78, 536] width 110 height 82
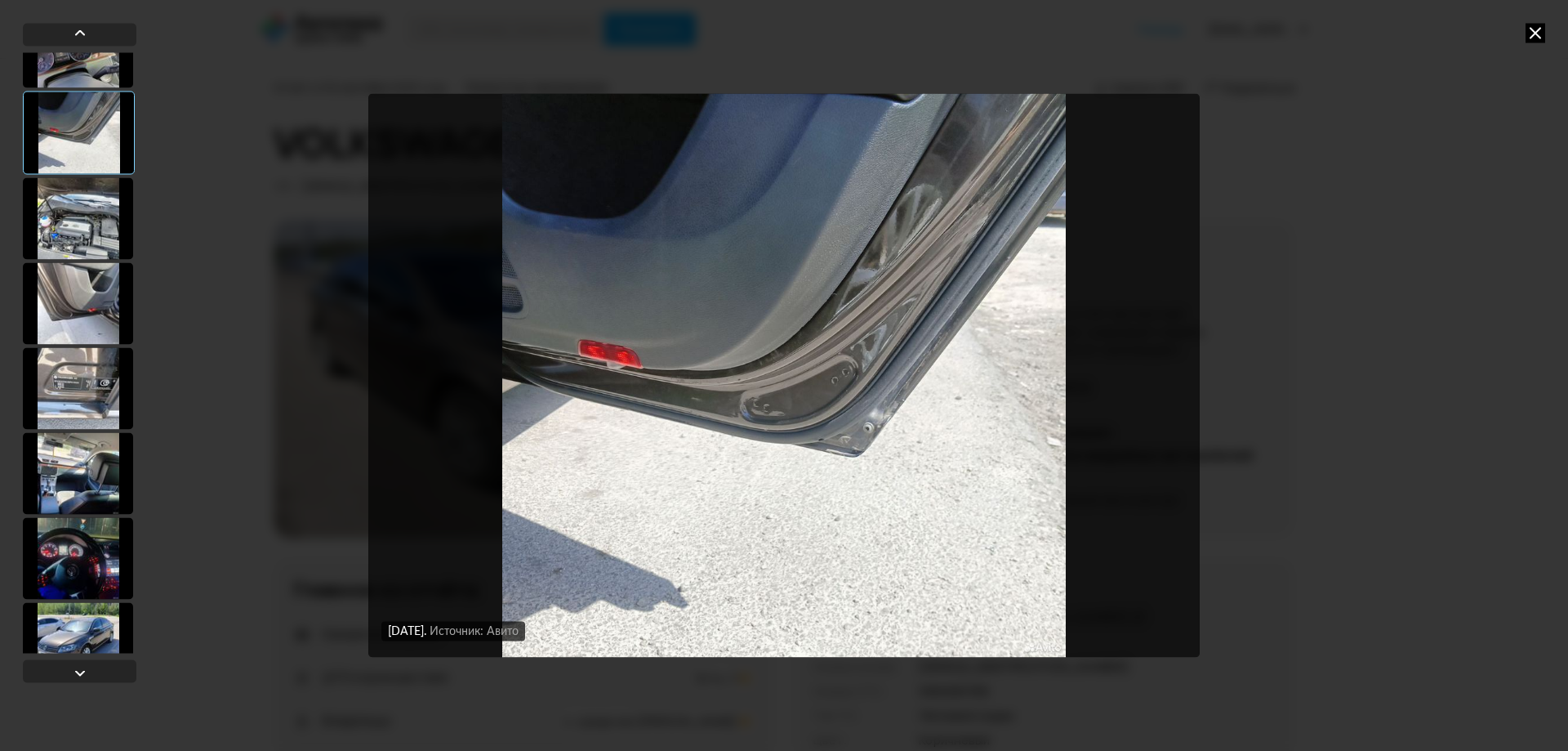
scroll to position [817, 0]
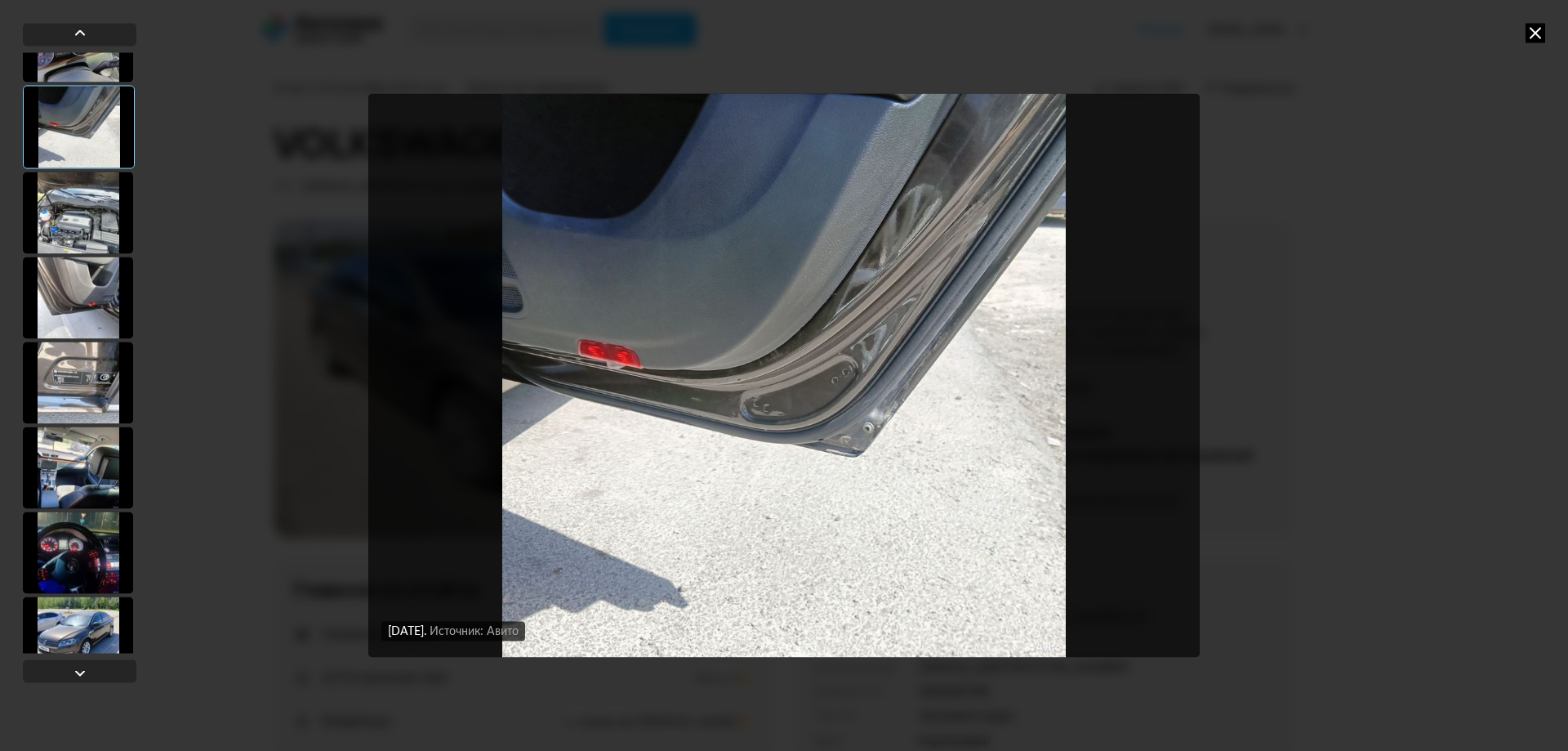
click at [85, 480] on div at bounding box center [78, 467] width 110 height 82
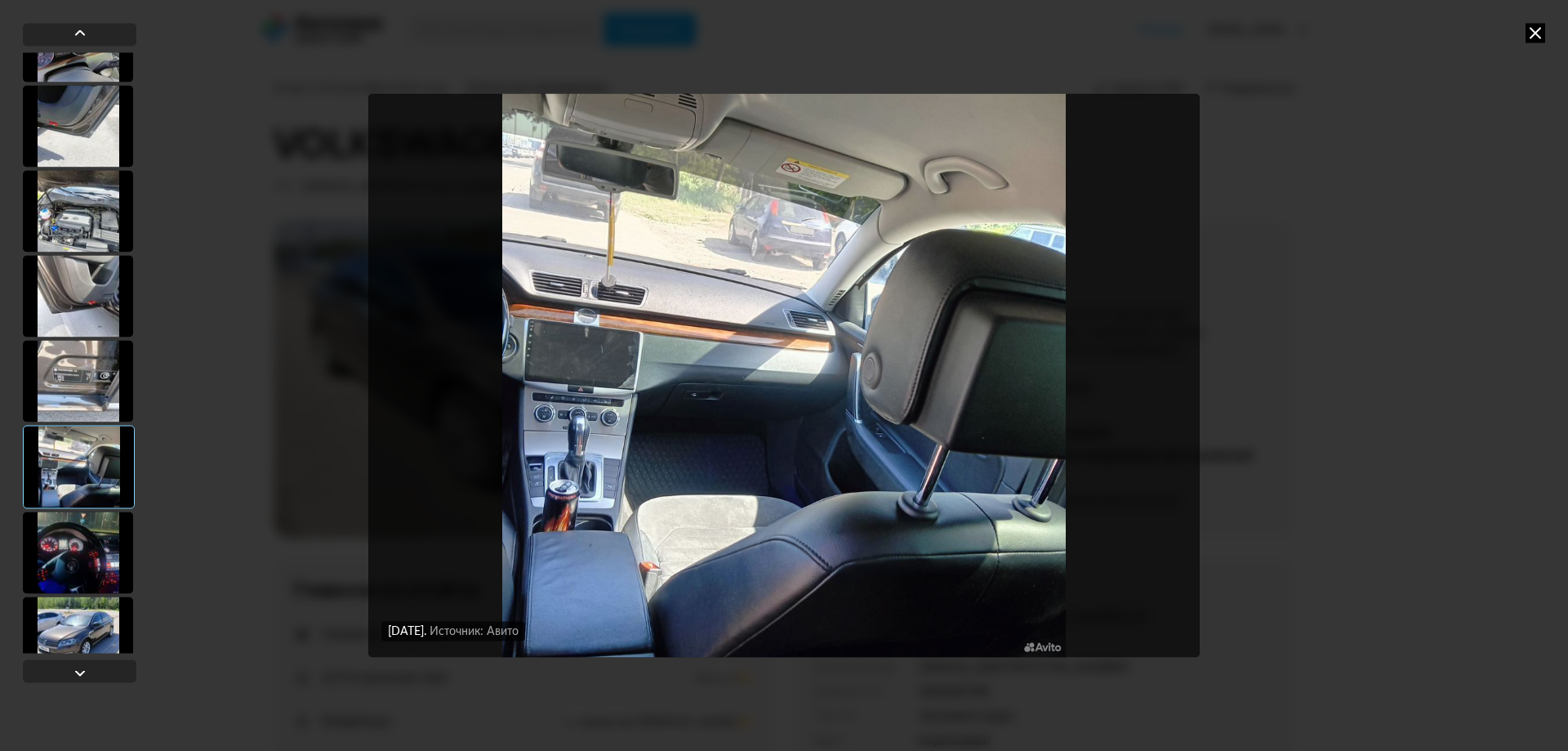
click at [80, 533] on div at bounding box center [78, 553] width 110 height 82
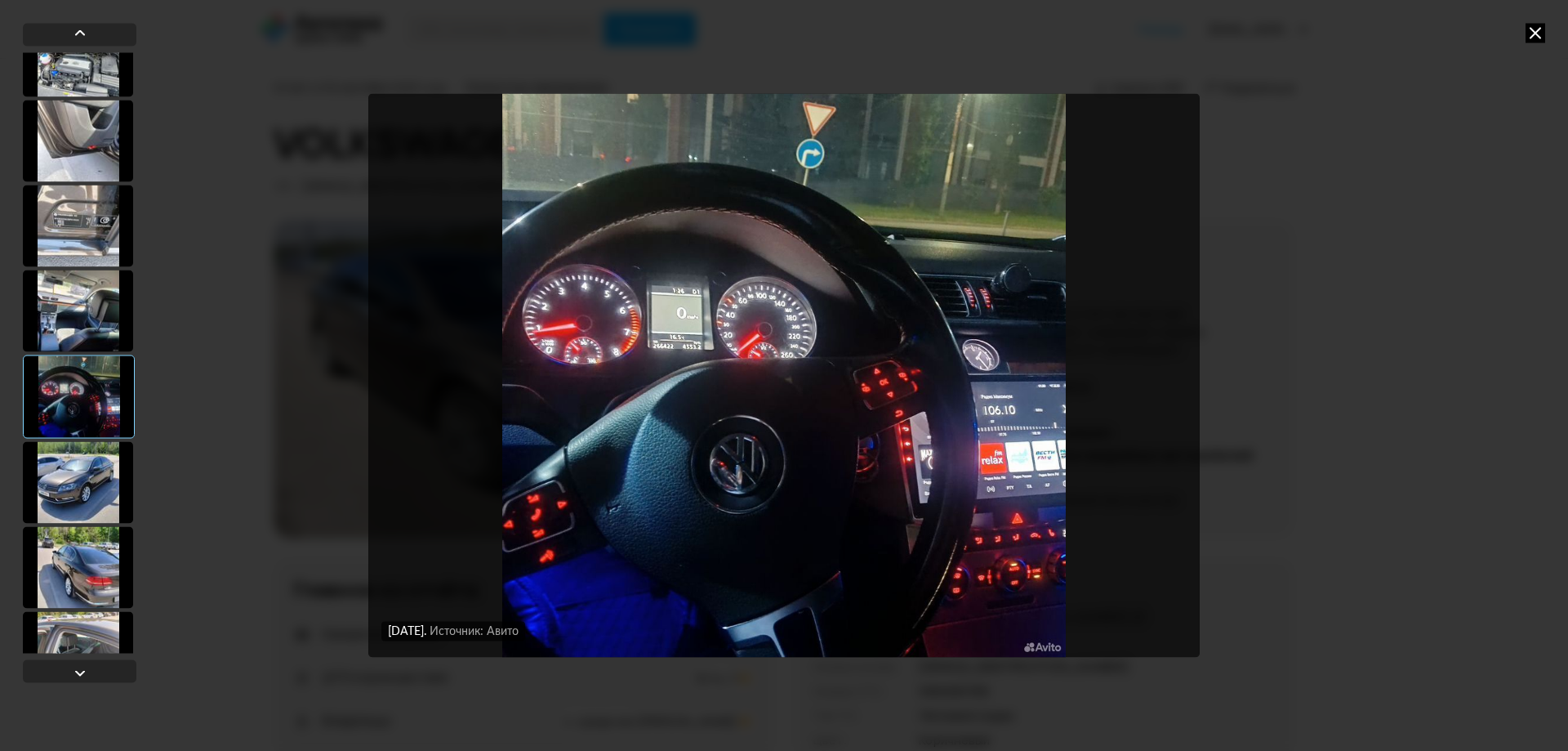
scroll to position [1226, 0]
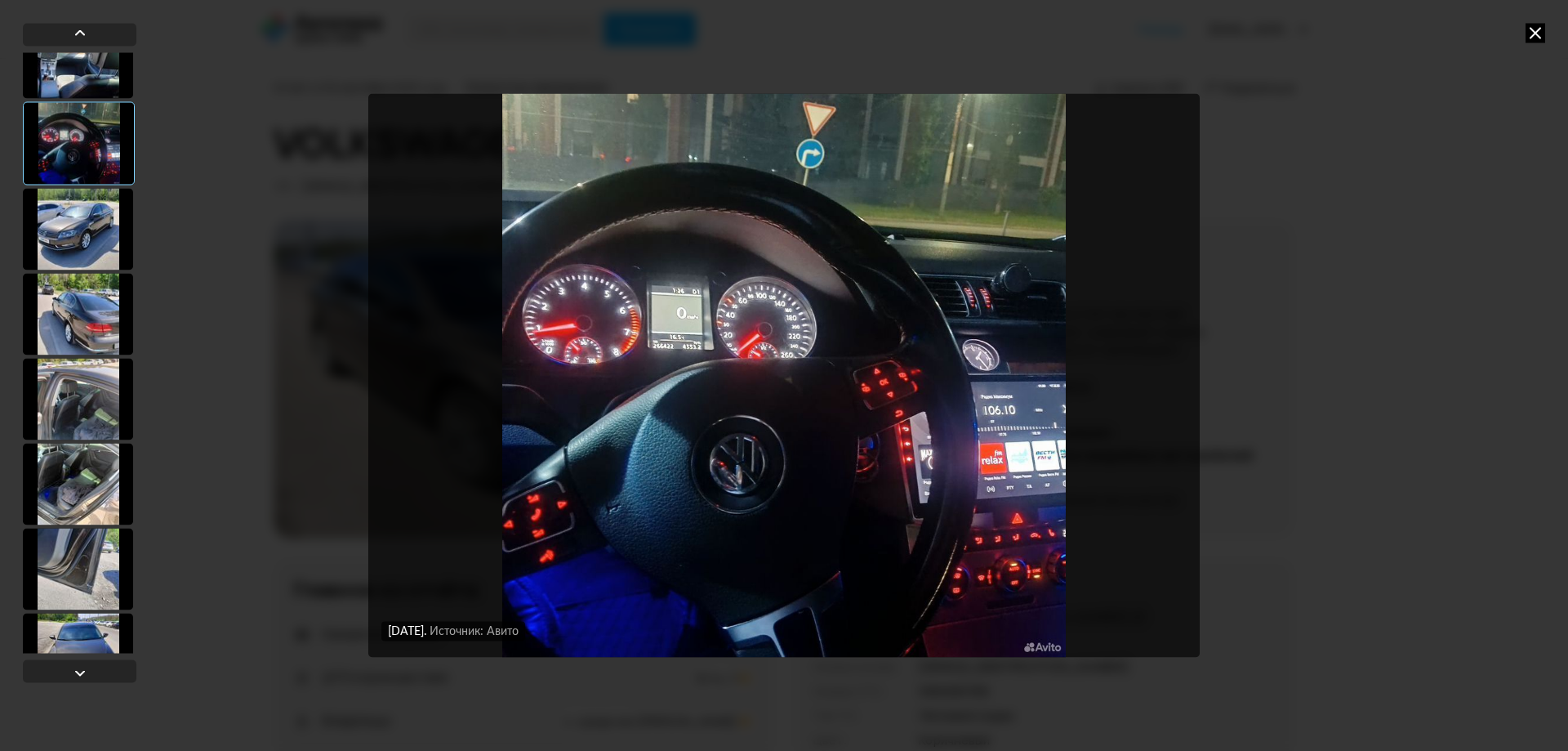
click at [80, 533] on div at bounding box center [78, 569] width 110 height 82
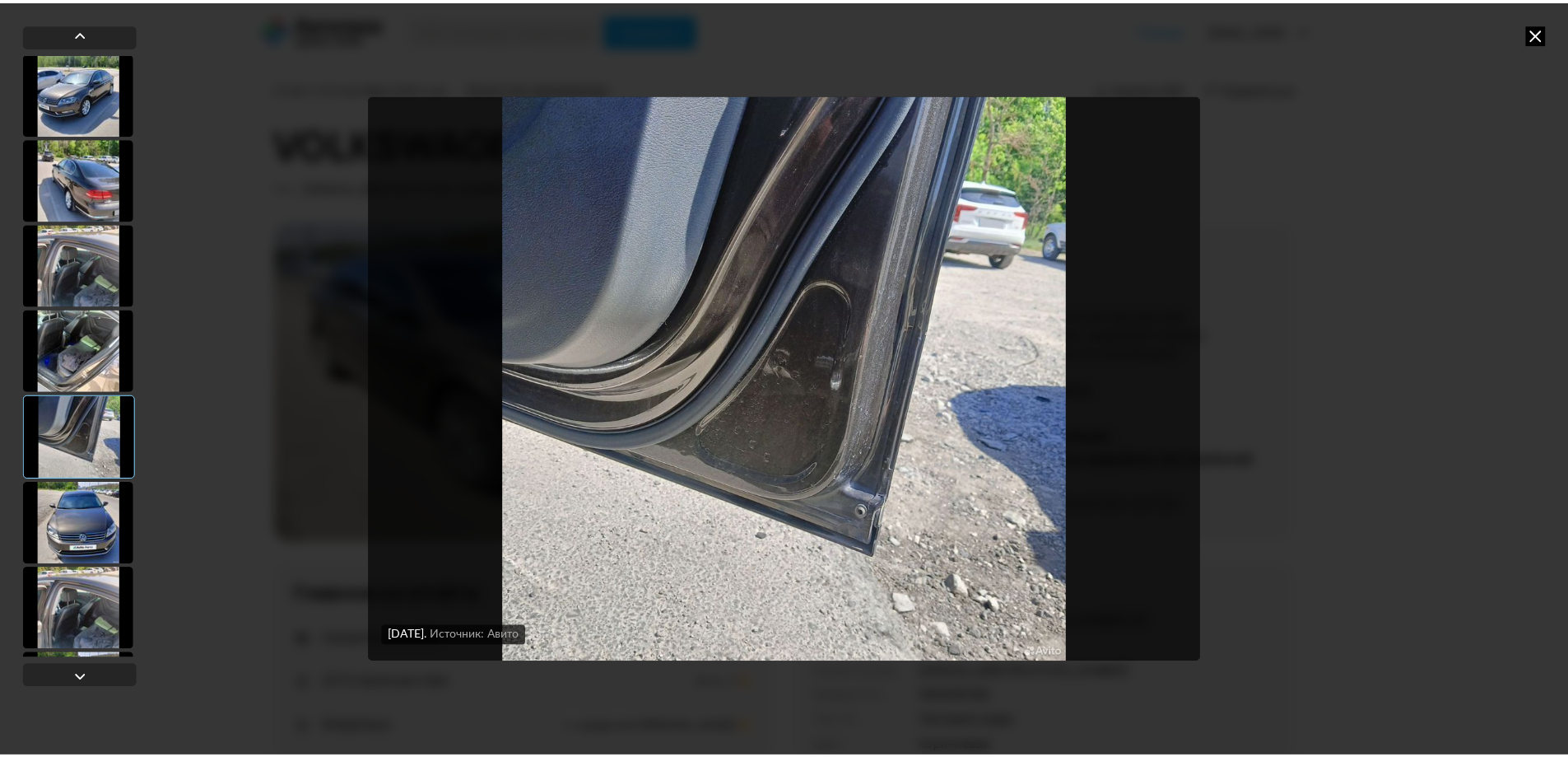
scroll to position [1565, 0]
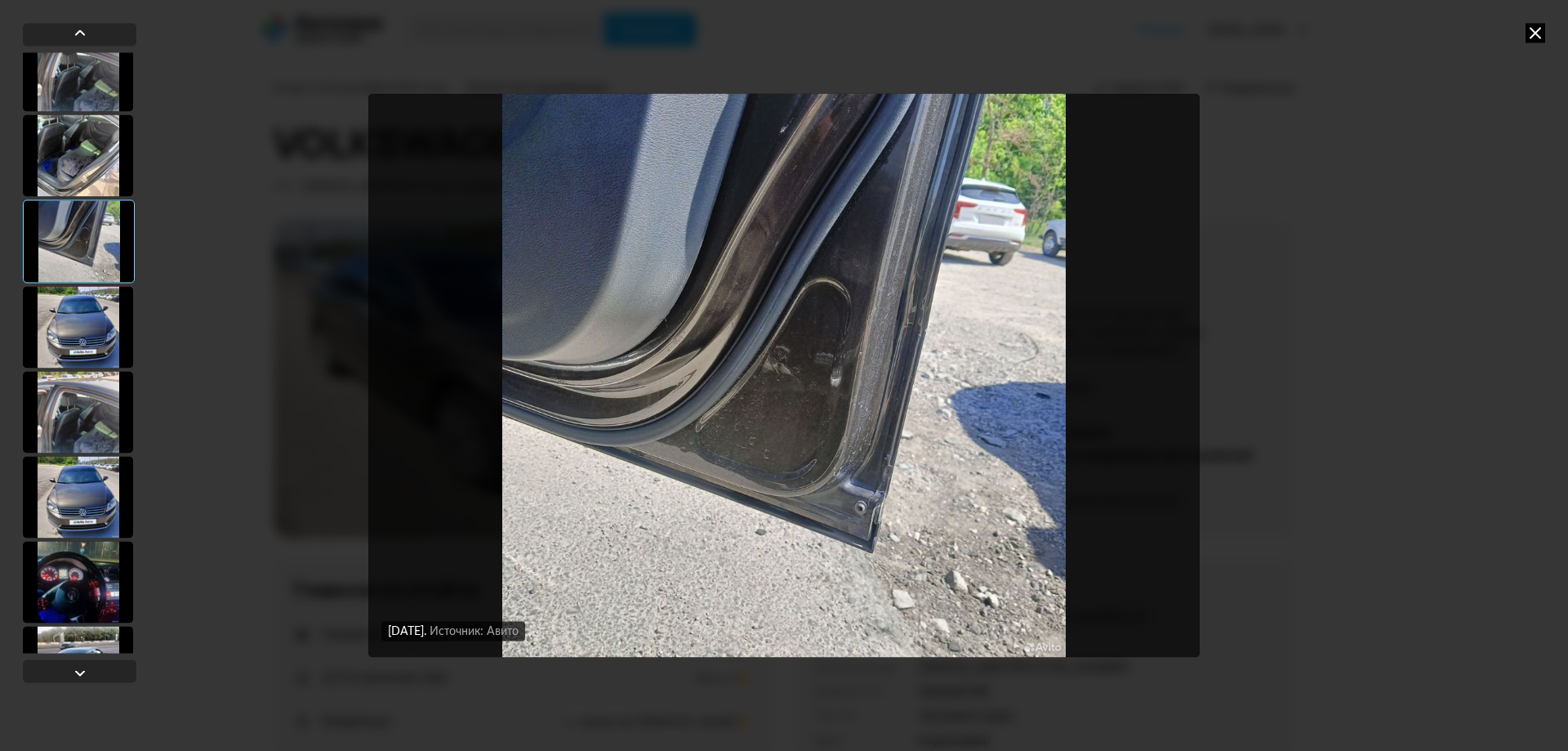
click at [1526, 44] on div "13 июня 2025 года Источник: Авито 13 июня 2025 года Источник: Авито 13 июня 202…" at bounding box center [784, 375] width 1568 height 751
click at [1539, 38] on icon at bounding box center [1536, 32] width 20 height 20
